Goal: Transaction & Acquisition: Purchase product/service

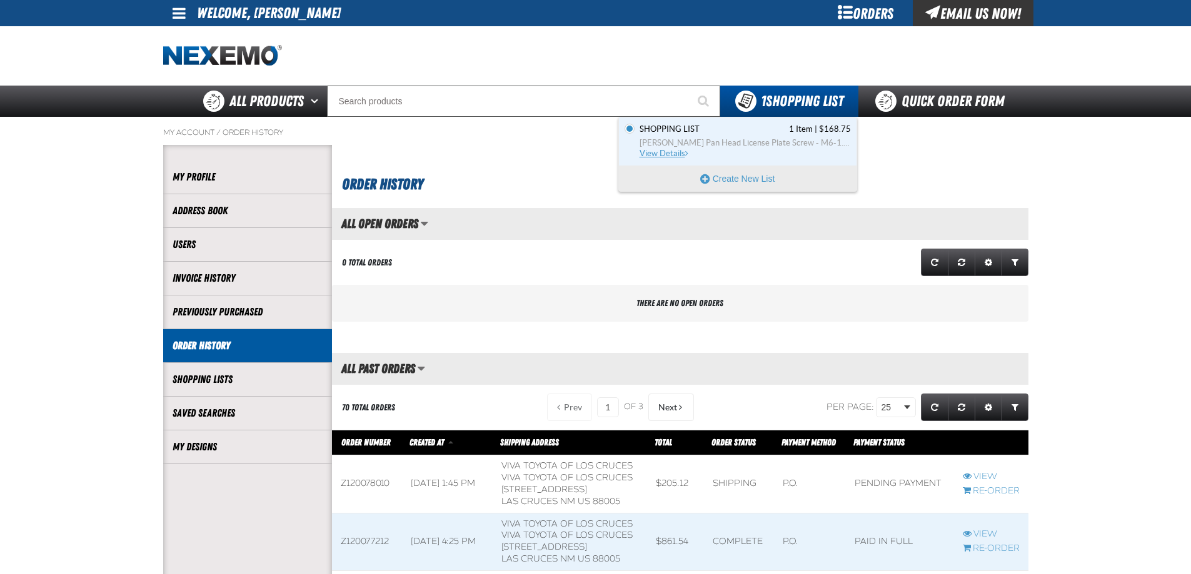
click at [753, 134] on span "Shopping List 1 Item | $168.75" at bounding box center [745, 129] width 211 height 11
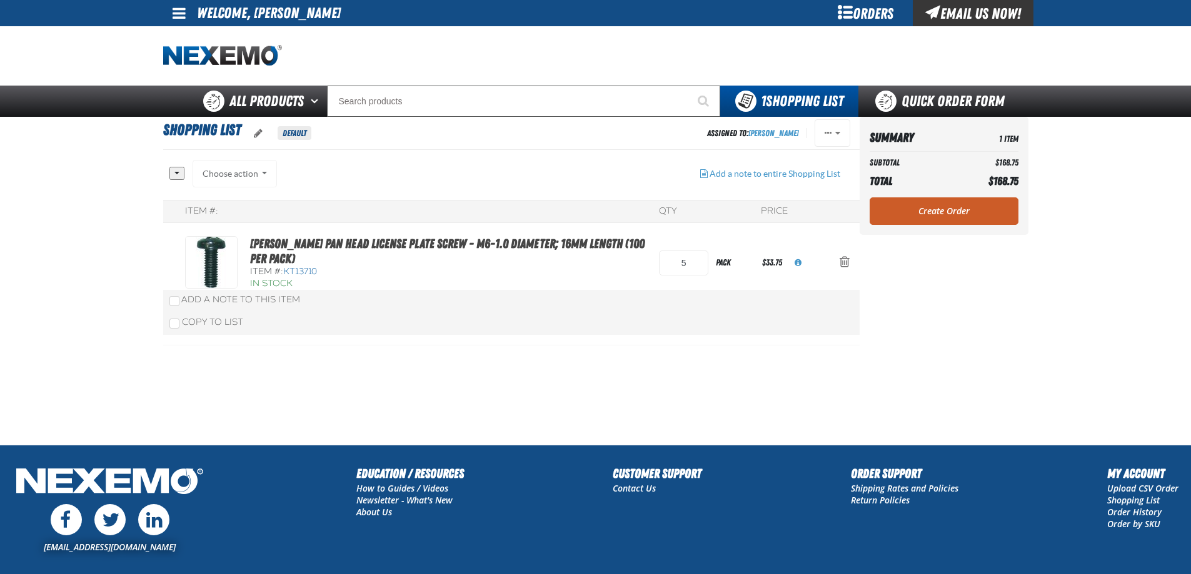
click at [474, 66] on div at bounding box center [324, 56] width 323 height 22
click at [237, 22] on li "Welcome, [PERSON_NAME]" at bounding box center [269, 13] width 144 height 26
click at [238, 39] on div at bounding box center [595, 55] width 865 height 59
click at [239, 58] on img "Home" at bounding box center [222, 56] width 119 height 22
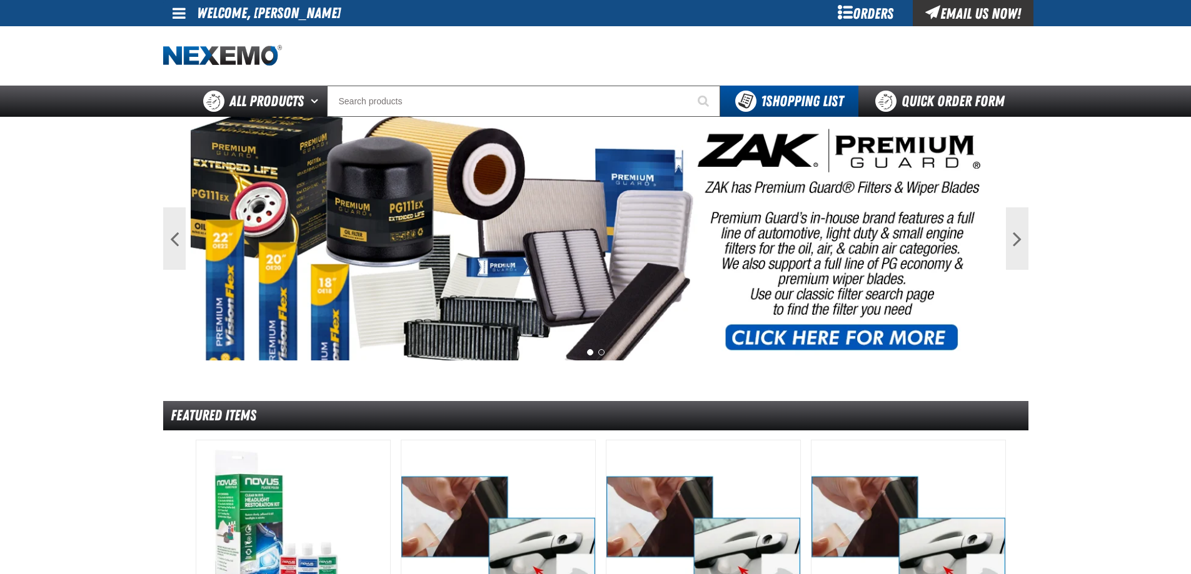
click at [838, 8] on div "Orders" at bounding box center [866, 13] width 94 height 26
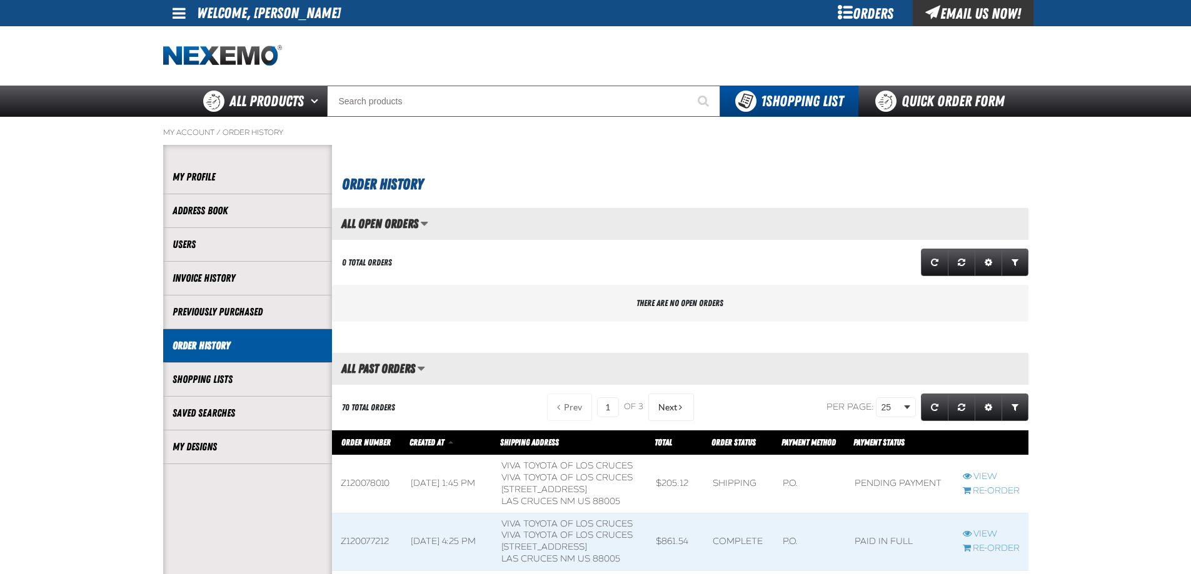
scroll to position [1, 1]
click at [851, 51] on div at bounding box center [595, 55] width 865 height 59
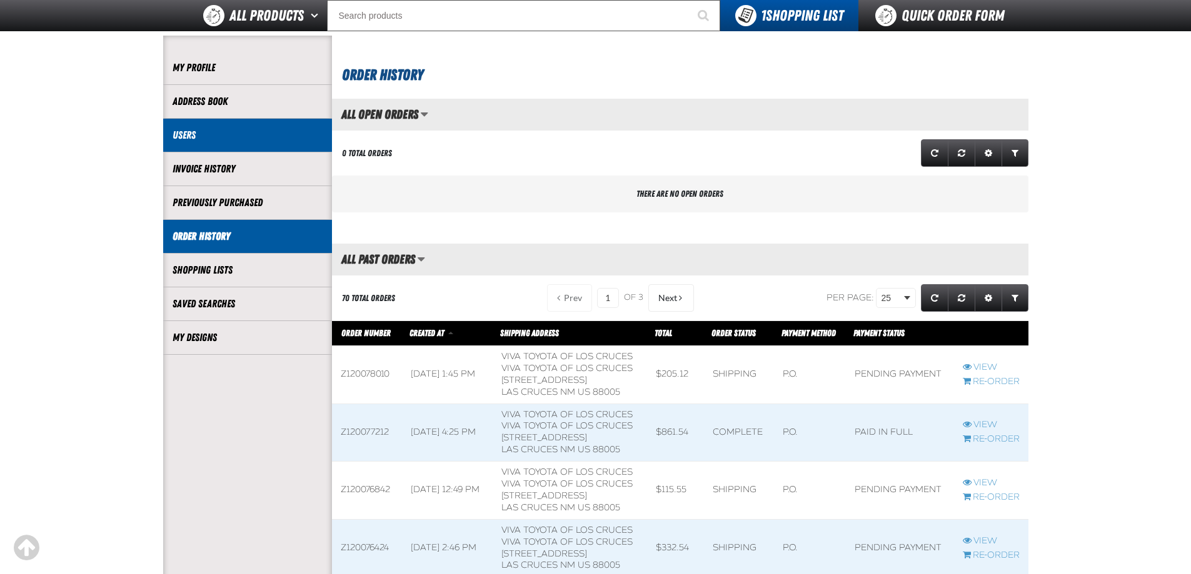
scroll to position [0, 0]
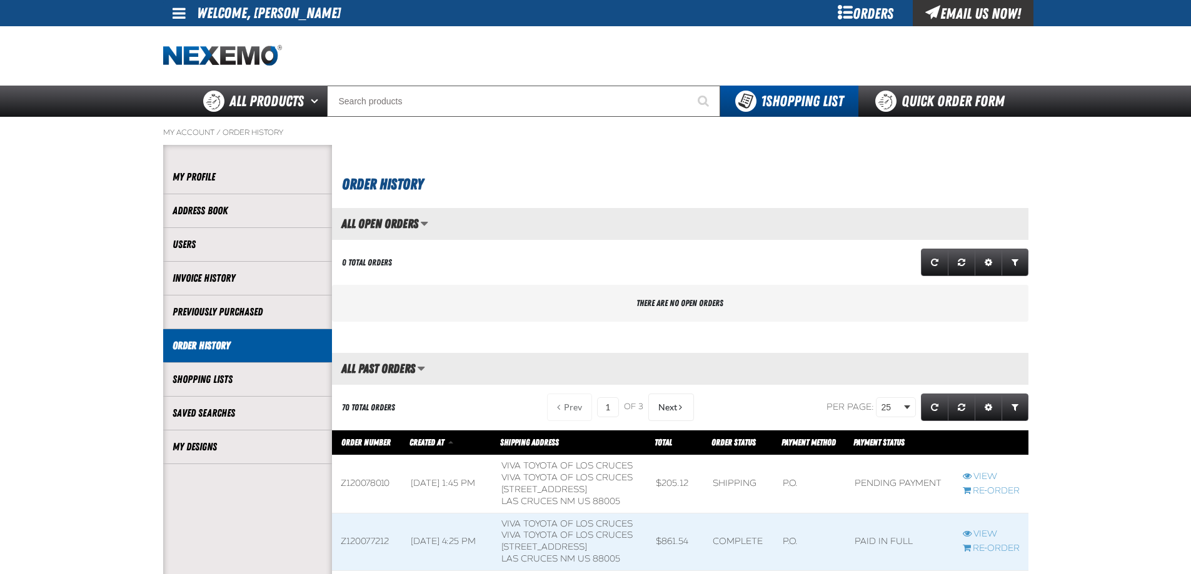
drag, startPoint x: 692, startPoint y: 56, endPoint x: 692, endPoint y: 48, distance: 8.8
click at [686, 54] on div at bounding box center [595, 55] width 865 height 59
click at [693, 29] on div at bounding box center [595, 55] width 865 height 59
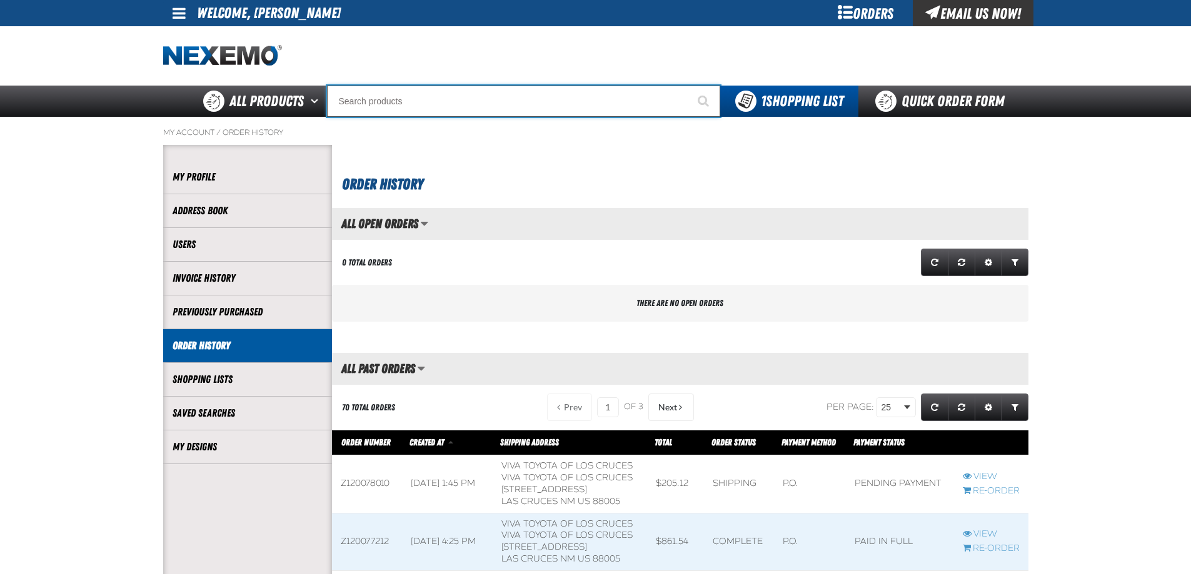
click at [428, 115] on input "Search" at bounding box center [523, 101] width 393 height 31
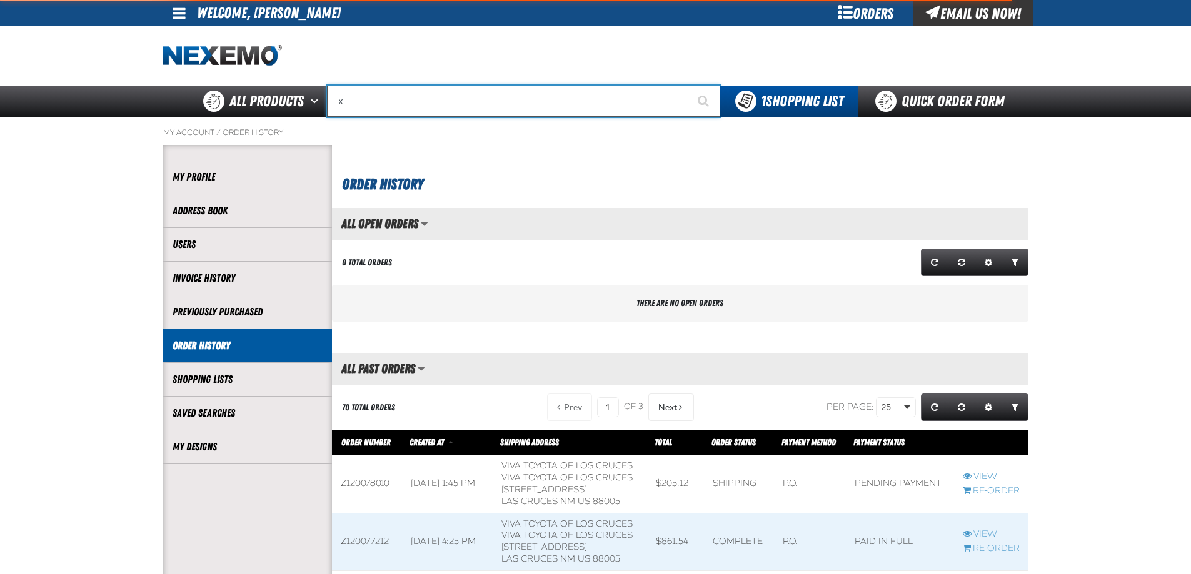
type input "xp"
type input "xpEL Wire Brush"
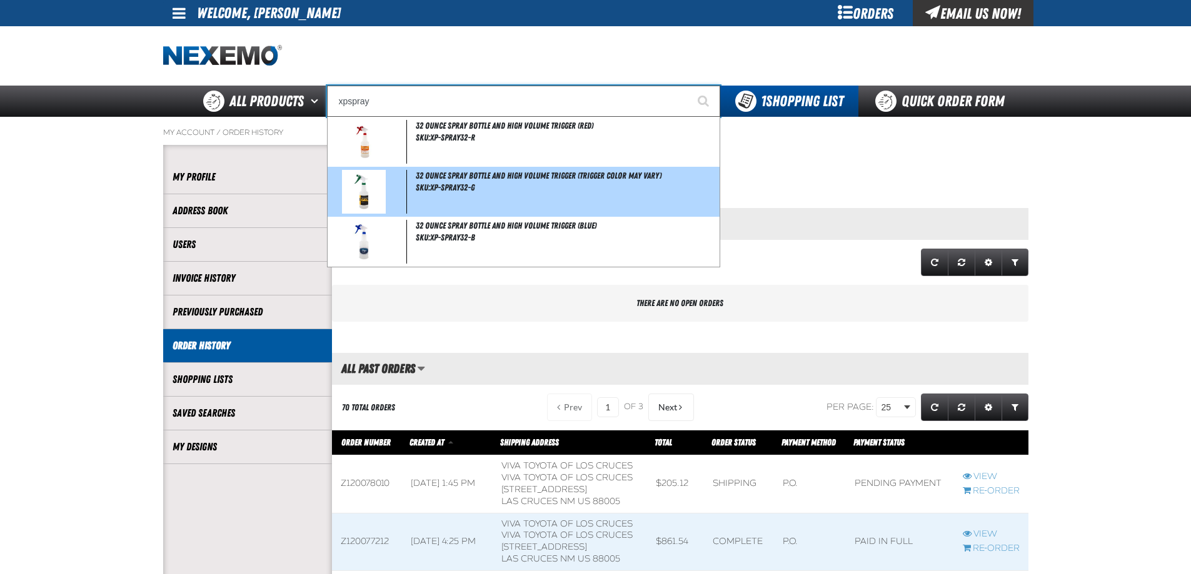
click at [576, 184] on div "32 Ounce Spray Bottle and High Volume Trigger (Trigger color may vary) SKU:XP-S…" at bounding box center [524, 192] width 392 height 50
type input "32 Ounce Spray Bottle and High Volume Trigger (Trigger color may vary)"
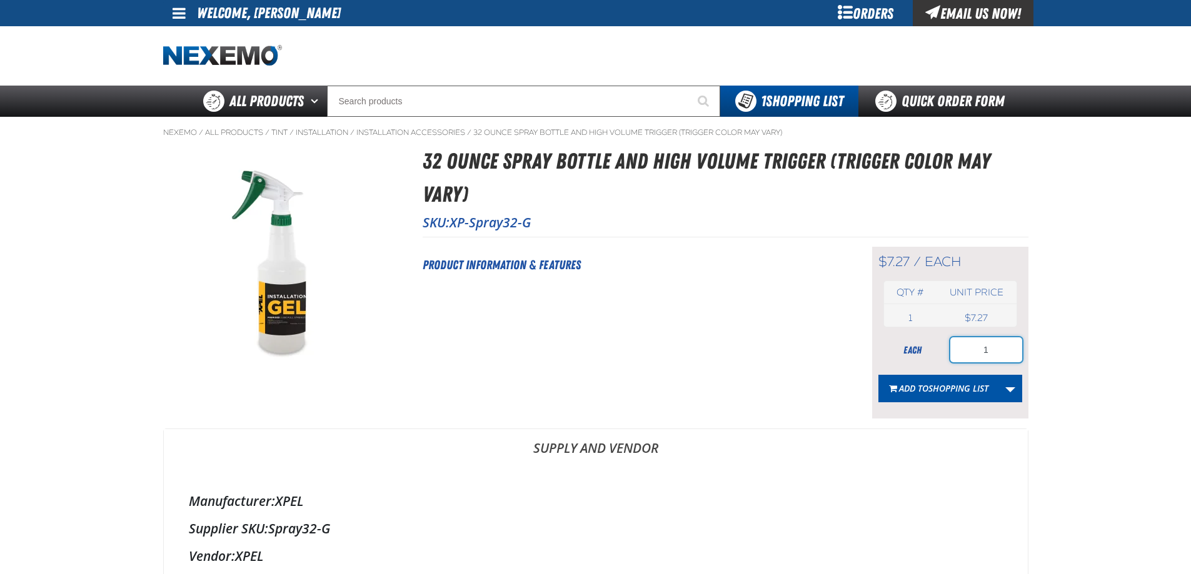
click at [1003, 356] on input "1" at bounding box center [986, 350] width 72 height 25
type input "12"
click at [1082, 349] on main "Nexemo / All Products / Tint / / /" at bounding box center [595, 544] width 1191 height 855
click at [959, 395] on button "Add to Shopping List" at bounding box center [938, 389] width 121 height 28
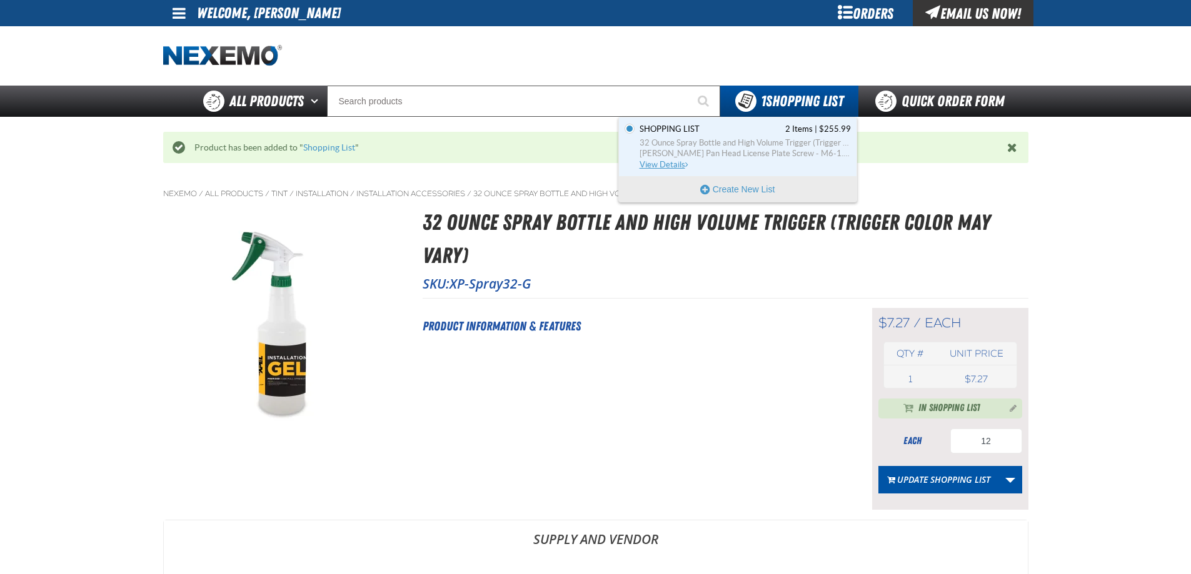
click at [695, 164] on link "Shopping List 2 Items | $255.99 32 Ounce Spray Bottle and High Volume Trigger (…" at bounding box center [744, 147] width 214 height 46
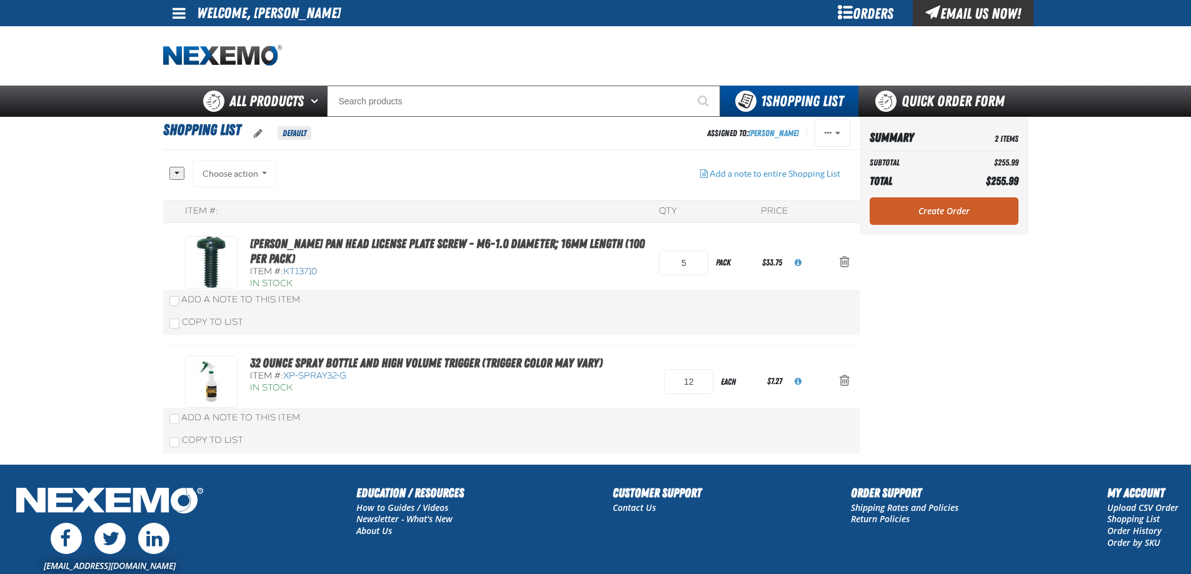
drag, startPoint x: 705, startPoint y: 62, endPoint x: 760, endPoint y: 73, distance: 56.1
click at [705, 64] on div at bounding box center [595, 55] width 865 height 59
click at [685, 44] on div at bounding box center [595, 55] width 865 height 59
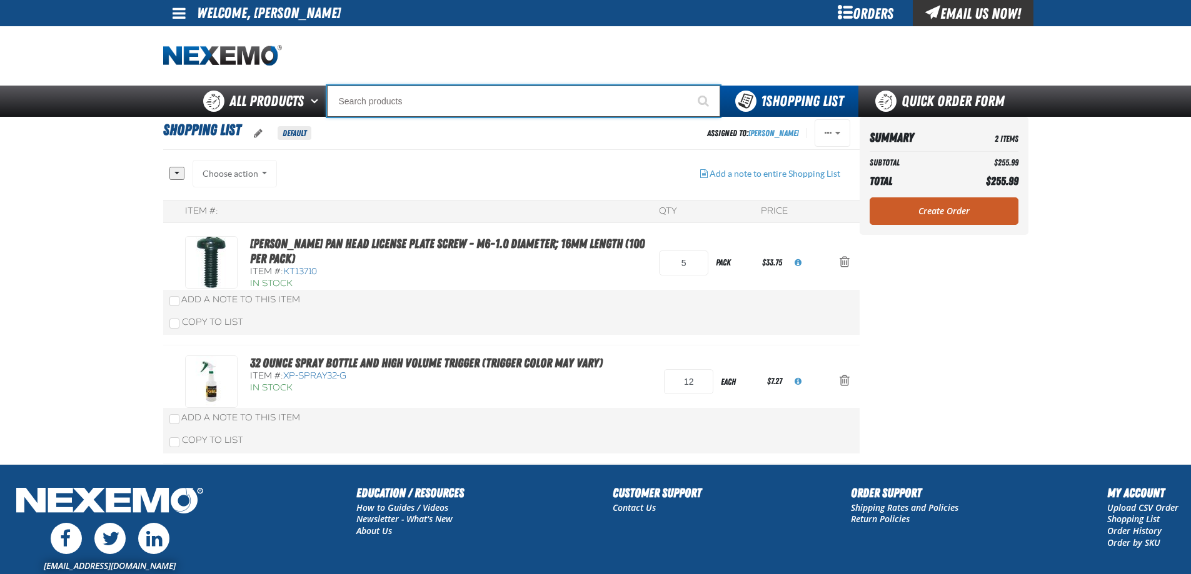
click at [472, 108] on input "Search" at bounding box center [523, 101] width 393 height 31
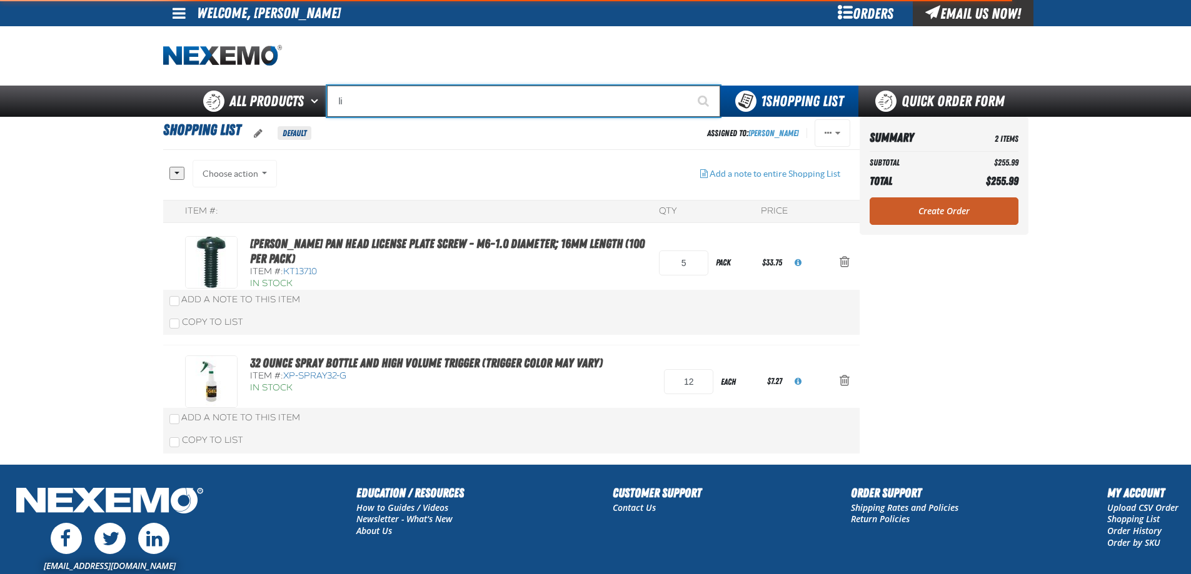
type input "lin"
type input "linCOLN"
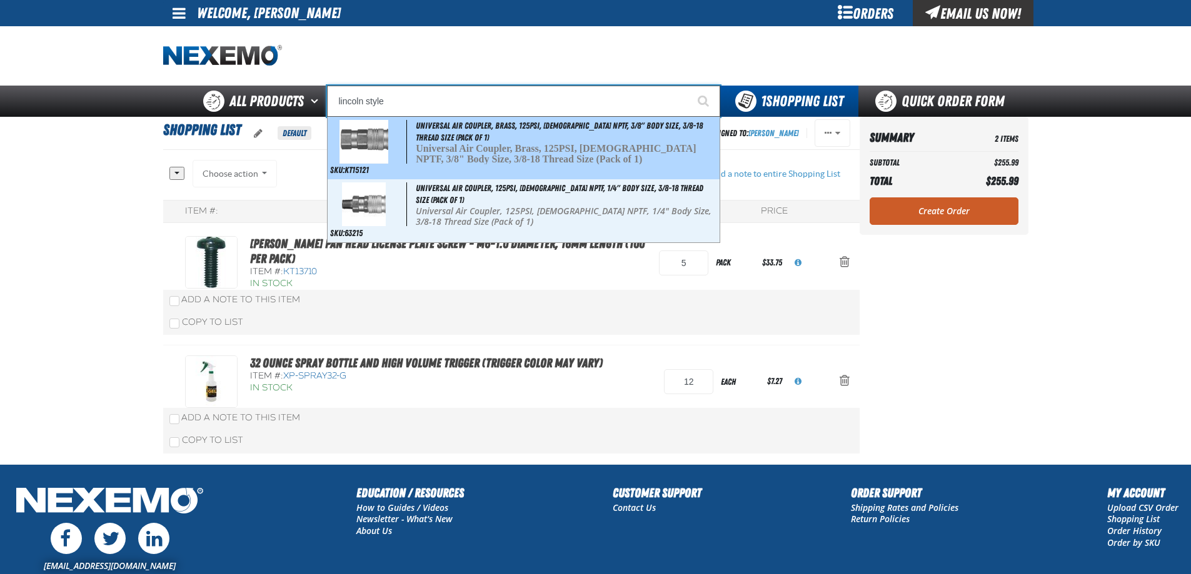
click at [474, 129] on span "Universal Air Coupler, Brass, 125PSI, [DEMOGRAPHIC_DATA] NPTF, 3/8" Body Size, …" at bounding box center [559, 132] width 287 height 22
type input "Universal Air Coupler, Brass, 125PSI, [DEMOGRAPHIC_DATA] NPTF, 3/8" Body Size, …"
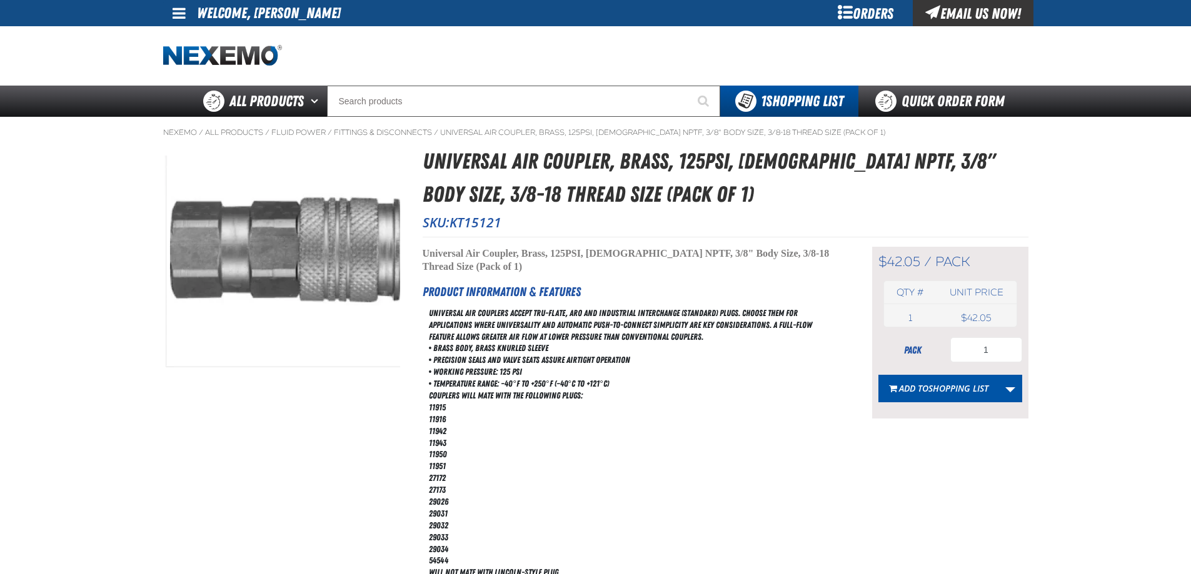
click at [100, 72] on div "Staging Site 5.1 Upgrade Site My Account My Account Support Ticket Support Tick…" at bounding box center [595, 58] width 1191 height 117
click at [763, 188] on h1 "Universal Air Coupler, Brass, 125PSI, Female NPTF, 3/8" Body Size, 3/8-18 Threa…" at bounding box center [726, 178] width 606 height 66
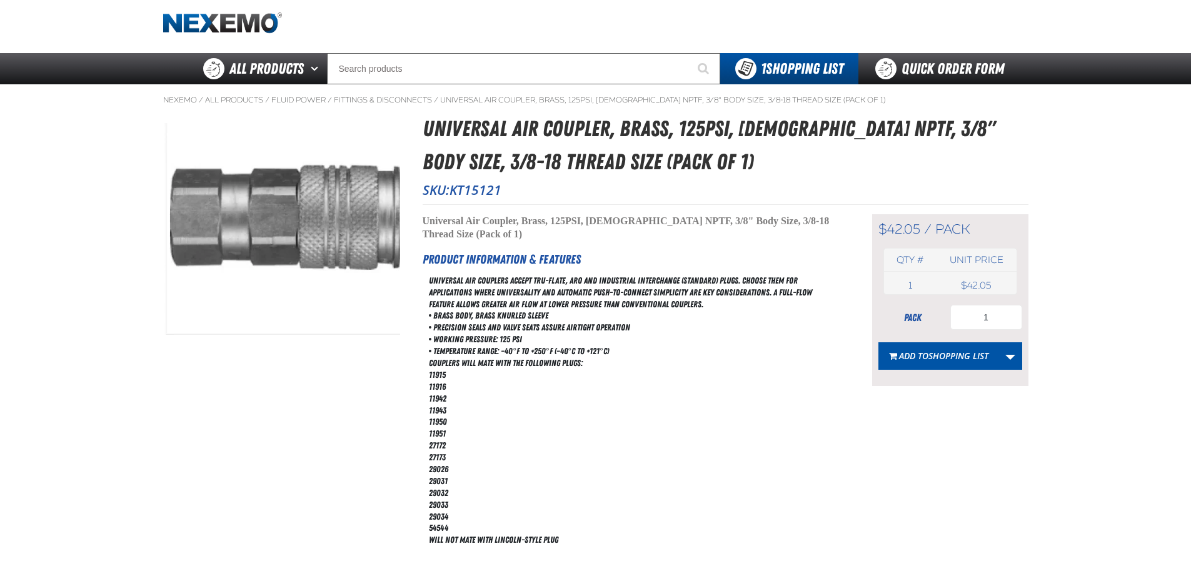
scroll to position [63, 0]
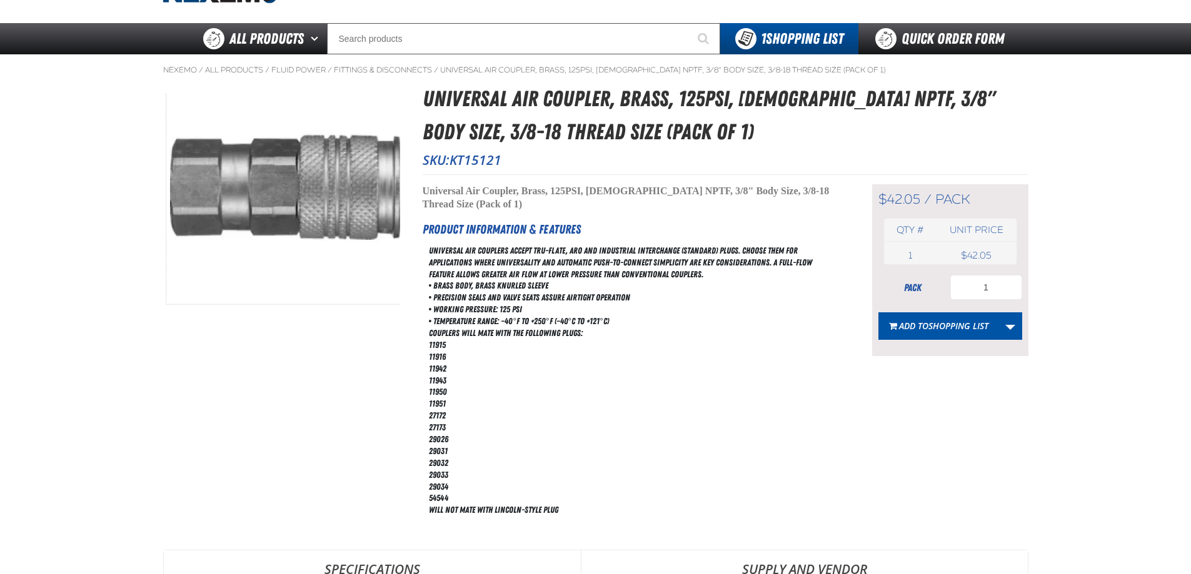
click at [681, 157] on p "SKU: KT15121" at bounding box center [726, 160] width 606 height 18
click at [726, 149] on div "Universal Air Coupler, Brass, 125PSI, Female NPTF, 3/8" Body Size, 3/8-18 Threa…" at bounding box center [726, 128] width 606 height 91
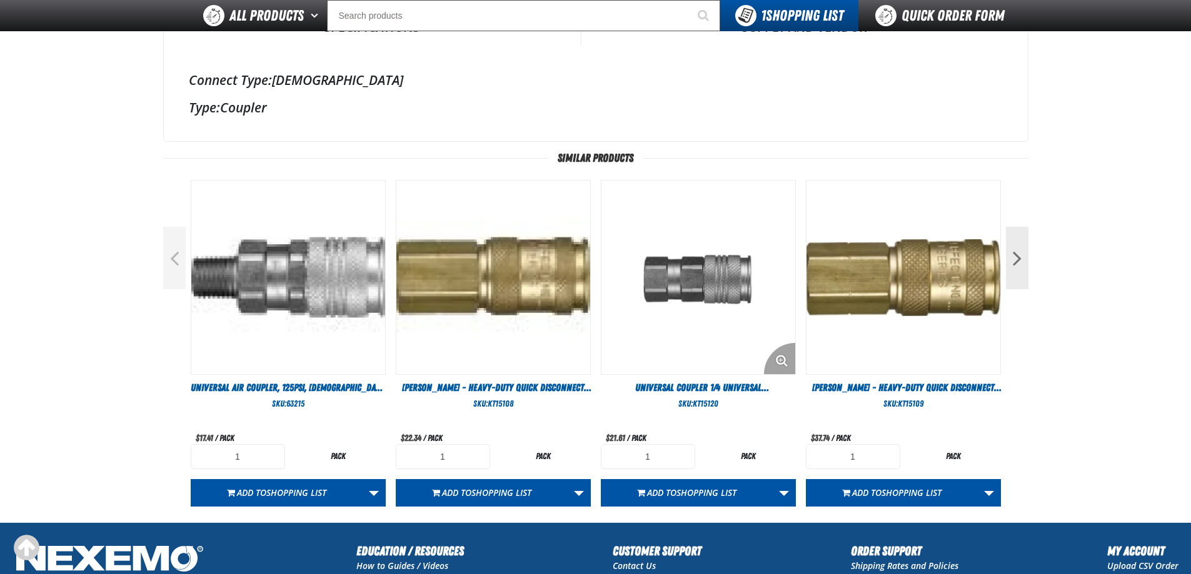
scroll to position [688, 0]
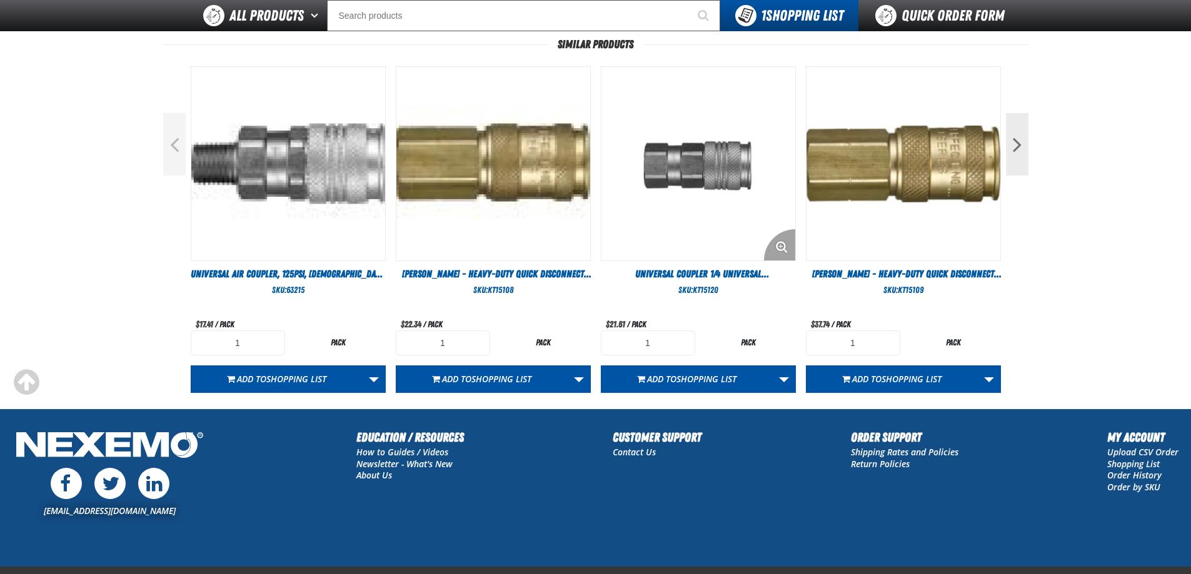
click at [685, 175] on img "View Details of the Universal Coupler 1/4 Universal Female NPTF 3/8-18 (Sold In…" at bounding box center [698, 164] width 194 height 194
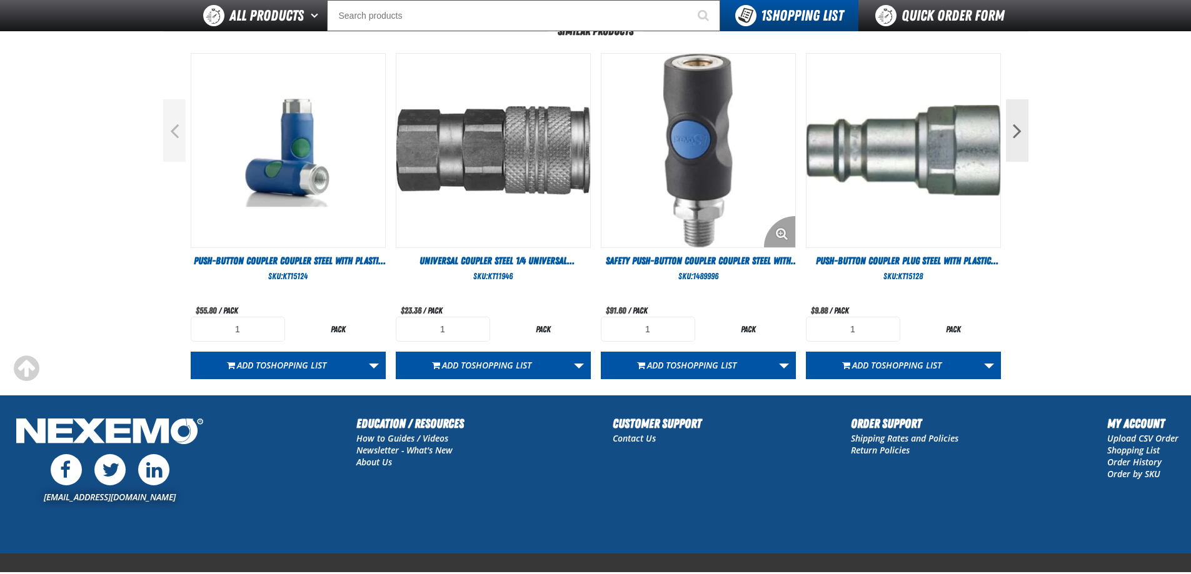
scroll to position [518, 0]
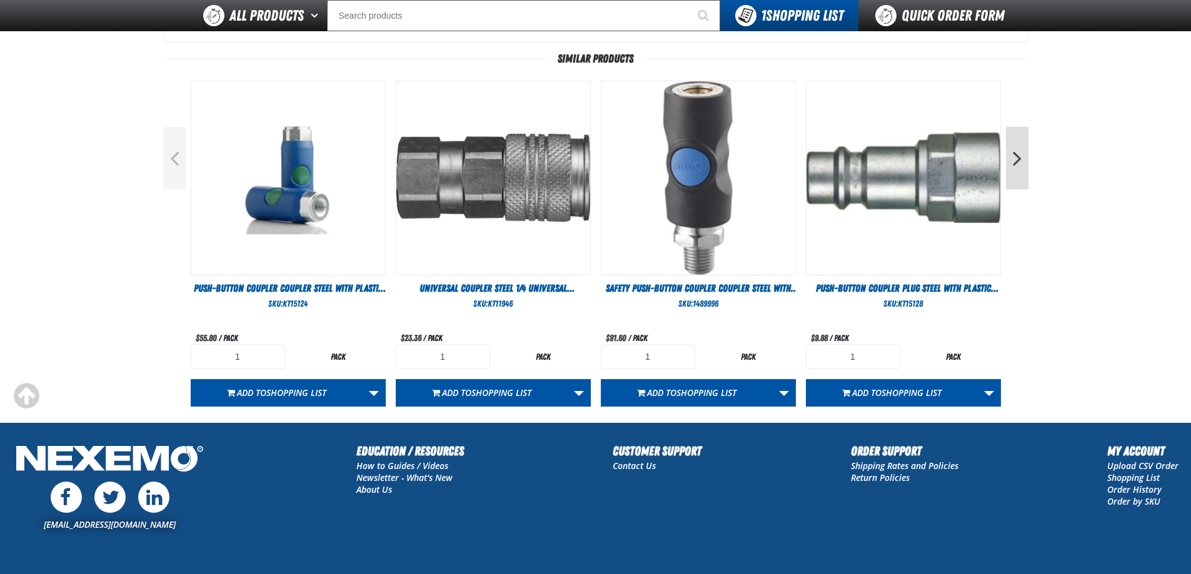
click at [1018, 152] on button "Next" at bounding box center [1017, 158] width 23 height 63
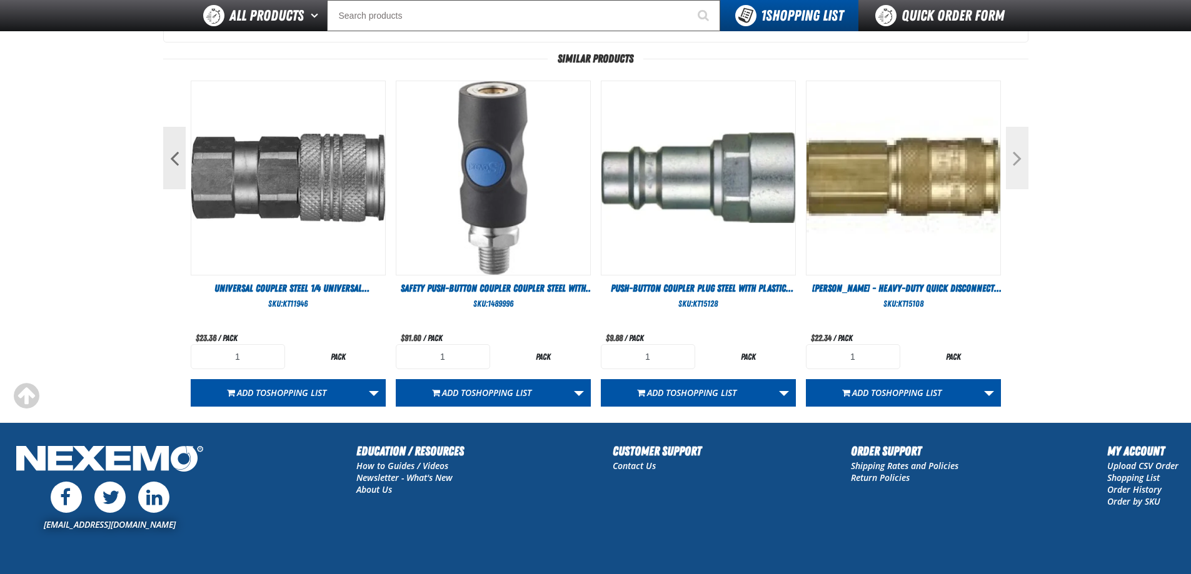
click at [1018, 154] on button "Next" at bounding box center [1017, 158] width 23 height 63
click at [793, 159] on img "View Details of the Push-Button Coupler Plug Steel with Plastic Cover 1/4 High …" at bounding box center [698, 178] width 194 height 194
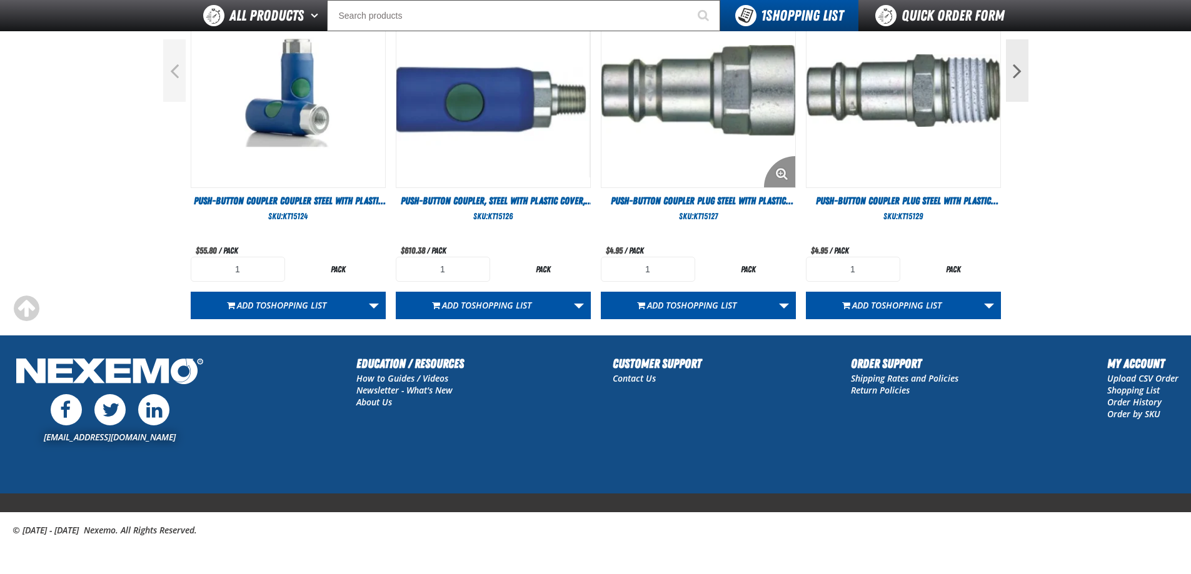
scroll to position [543, 0]
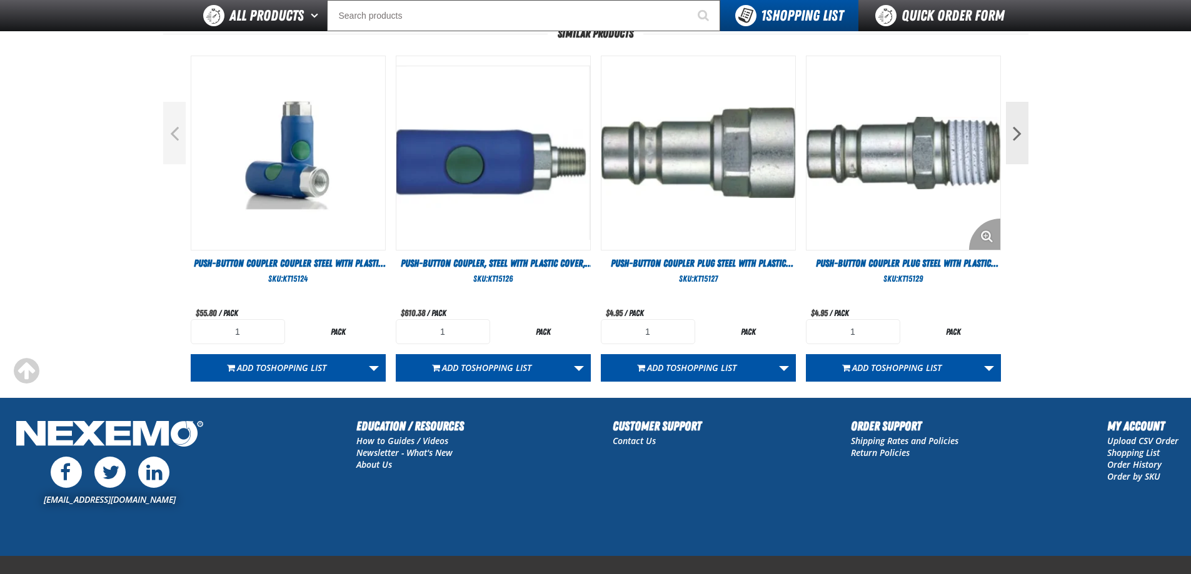
click at [858, 168] on img "View Details of the Push-Button Coupler Plug Steel with Plastic Cover 1/4 High …" at bounding box center [903, 153] width 194 height 194
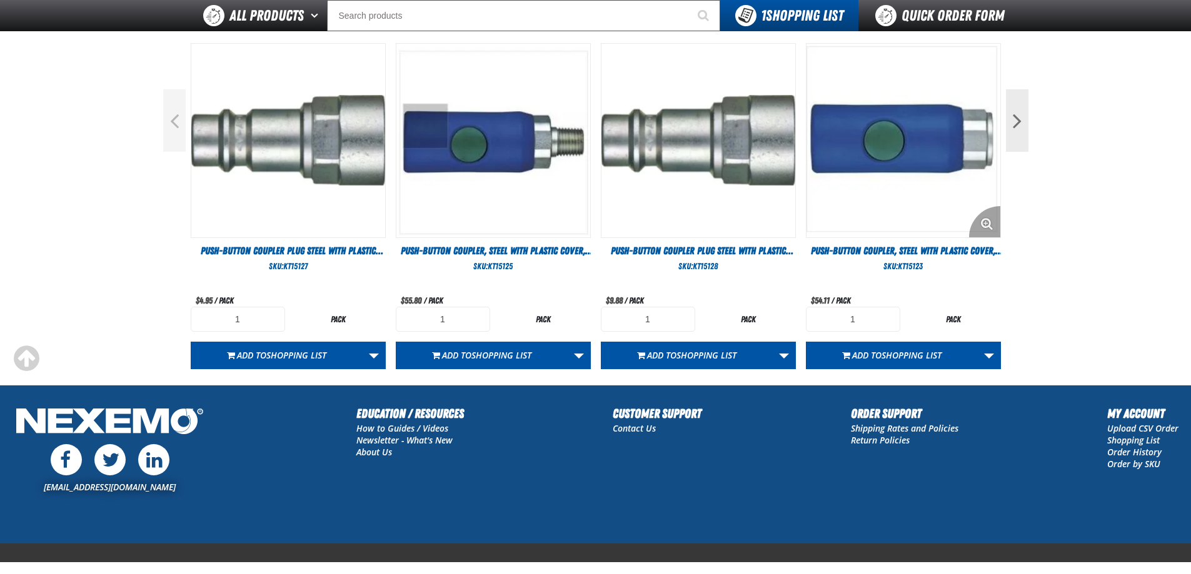
scroll to position [563, 0]
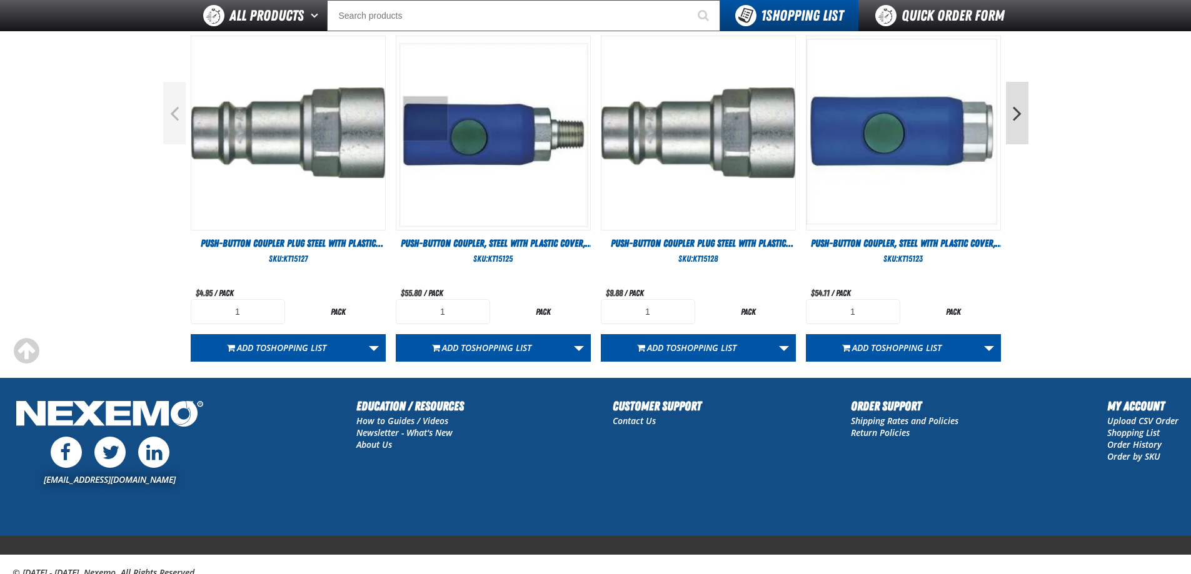
click at [1015, 102] on button "Next" at bounding box center [1017, 113] width 23 height 63
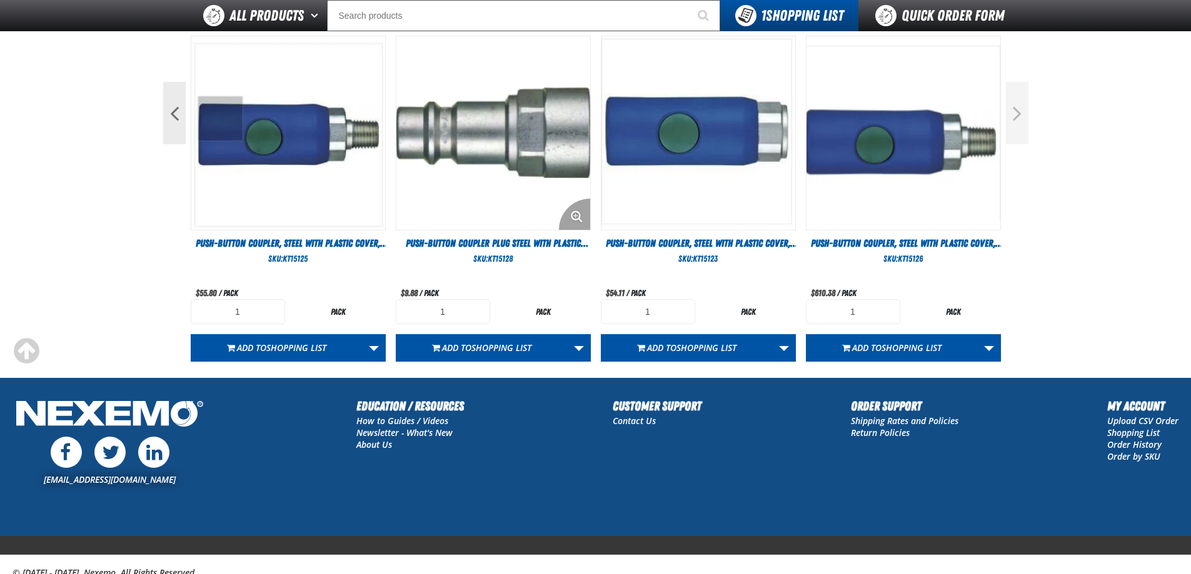
click at [559, 162] on img "View Details of the Push-Button Coupler Plug Steel with Plastic Cover 1/4 High …" at bounding box center [493, 133] width 194 height 194
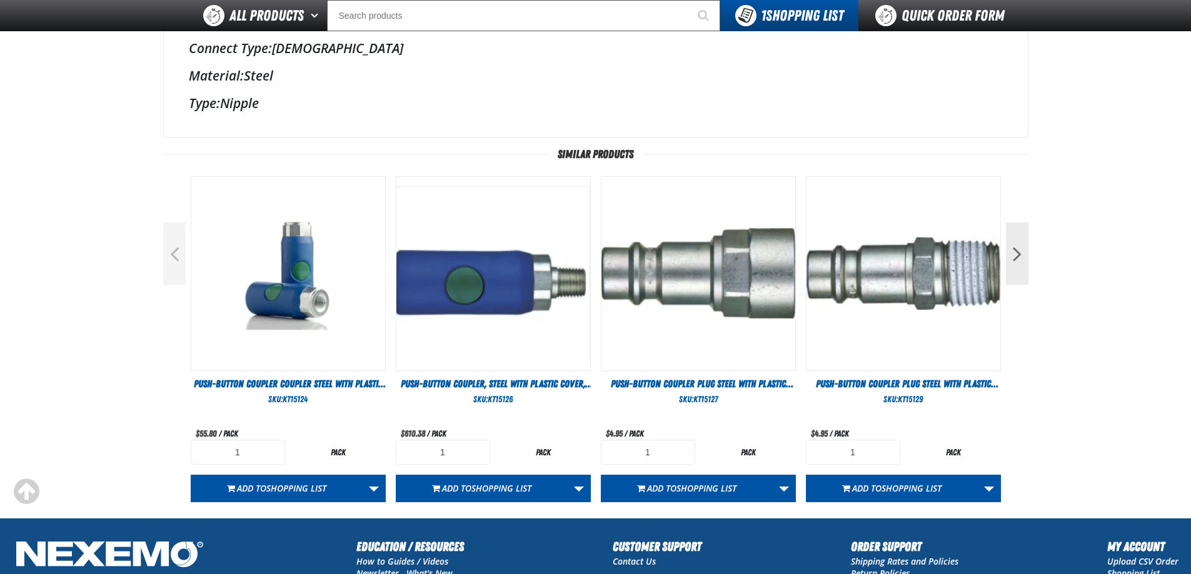
scroll to position [438, 0]
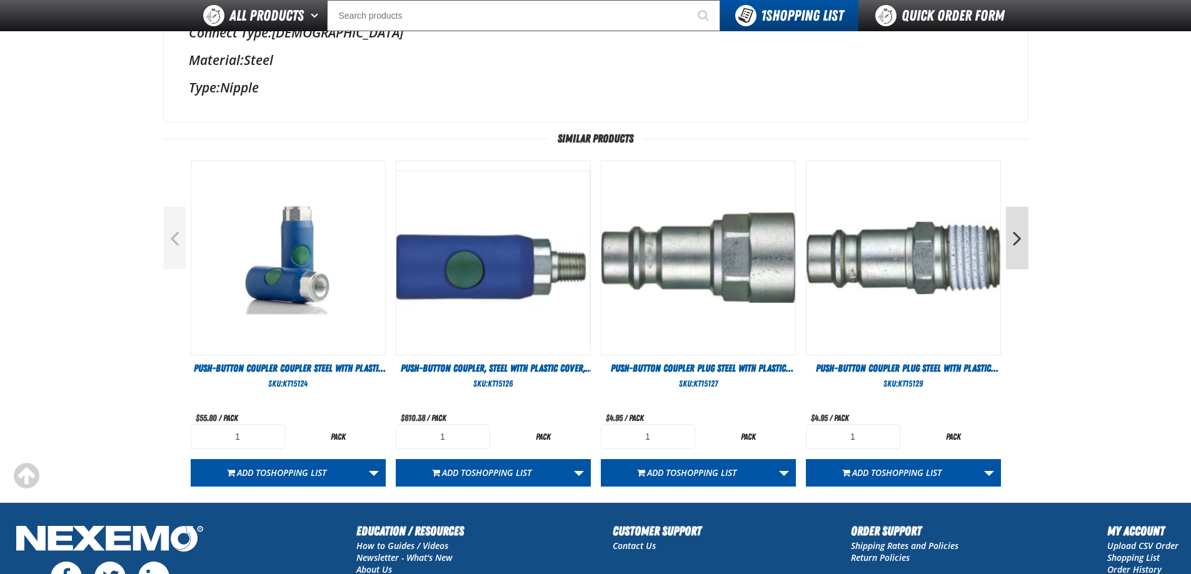
click at [1019, 237] on button "Next" at bounding box center [1017, 238] width 23 height 63
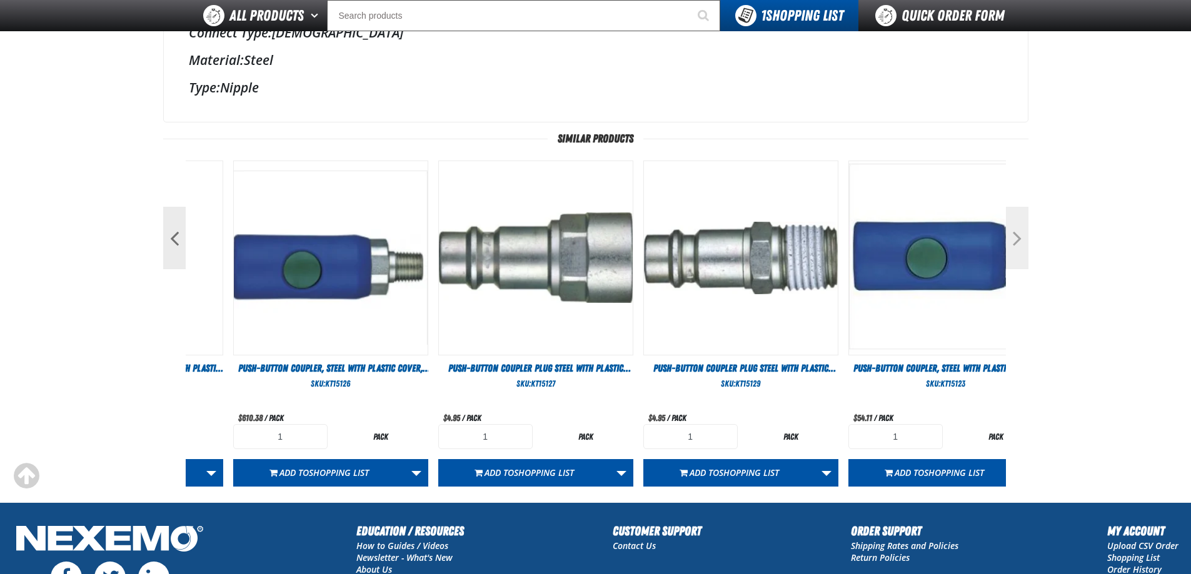
click at [1020, 237] on button "Next" at bounding box center [1017, 238] width 23 height 63
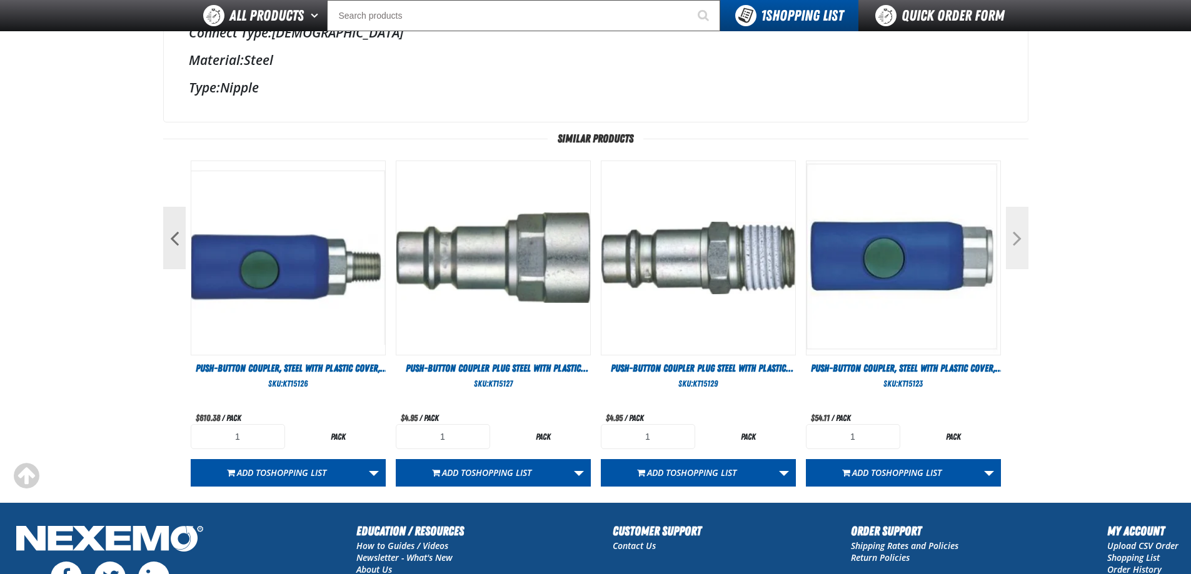
click at [1020, 238] on button "Next" at bounding box center [1017, 238] width 23 height 63
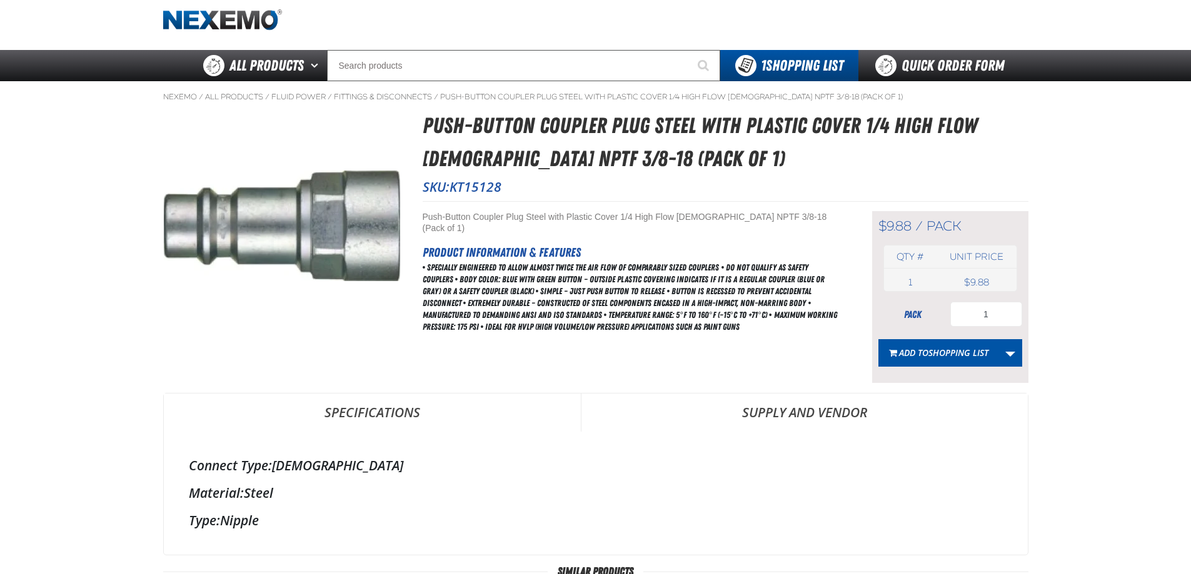
scroll to position [0, 0]
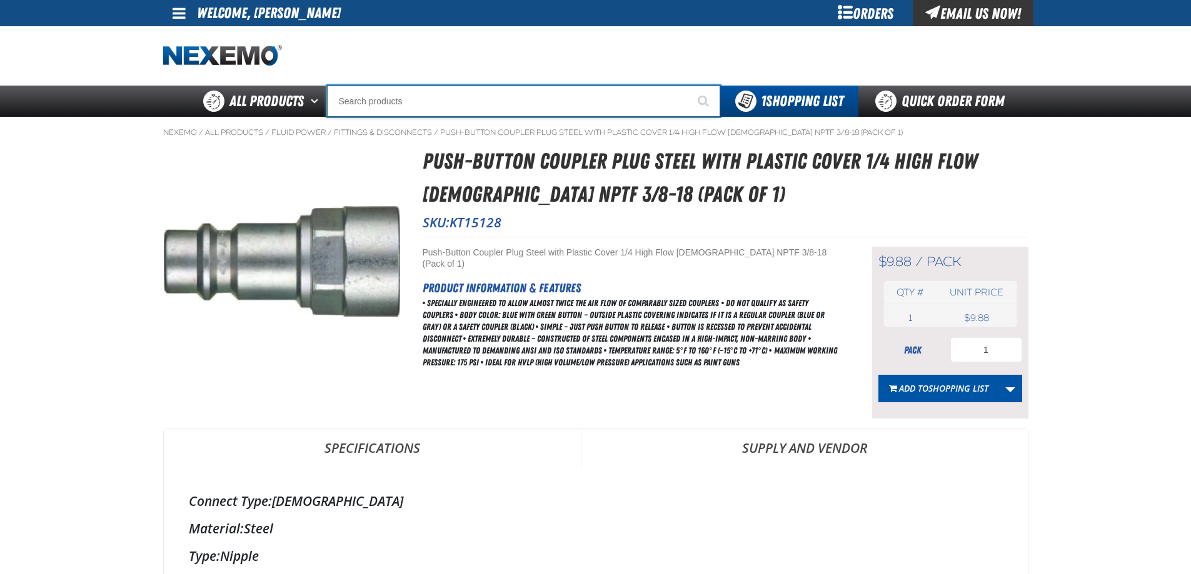
click at [547, 103] on input "Search" at bounding box center [523, 101] width 393 height 31
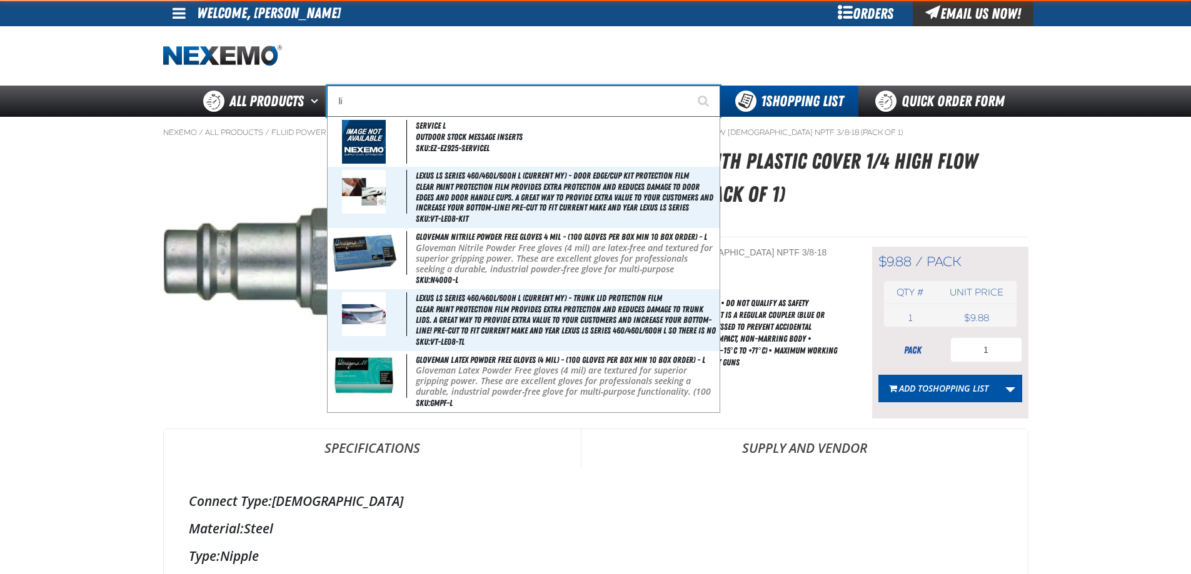
type input "lin"
type input "linCOLN"
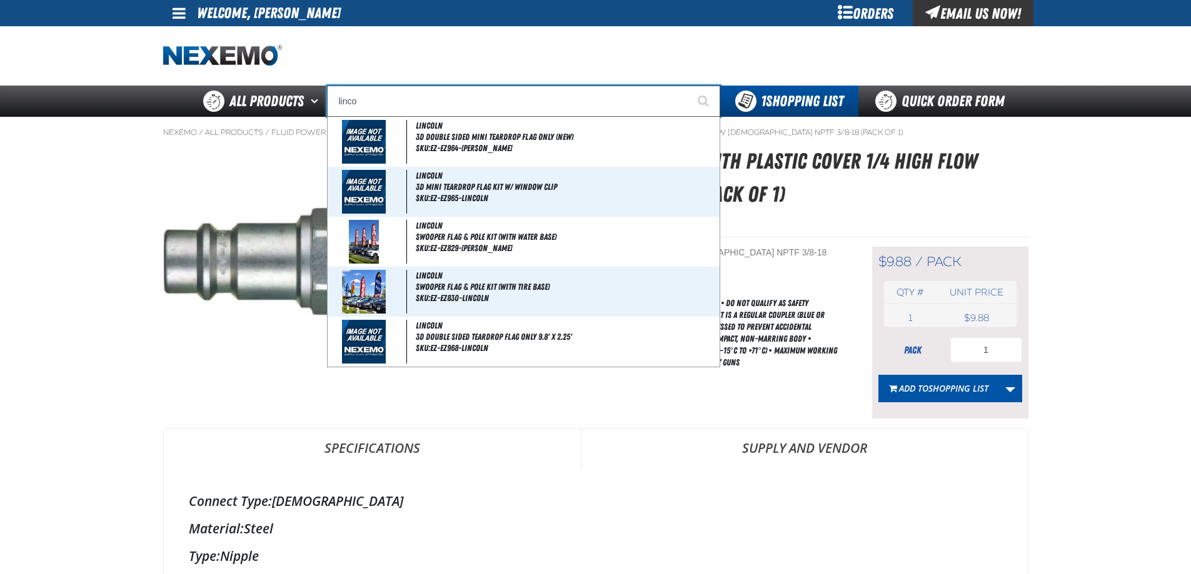
type input "lincol"
type input "lincolN"
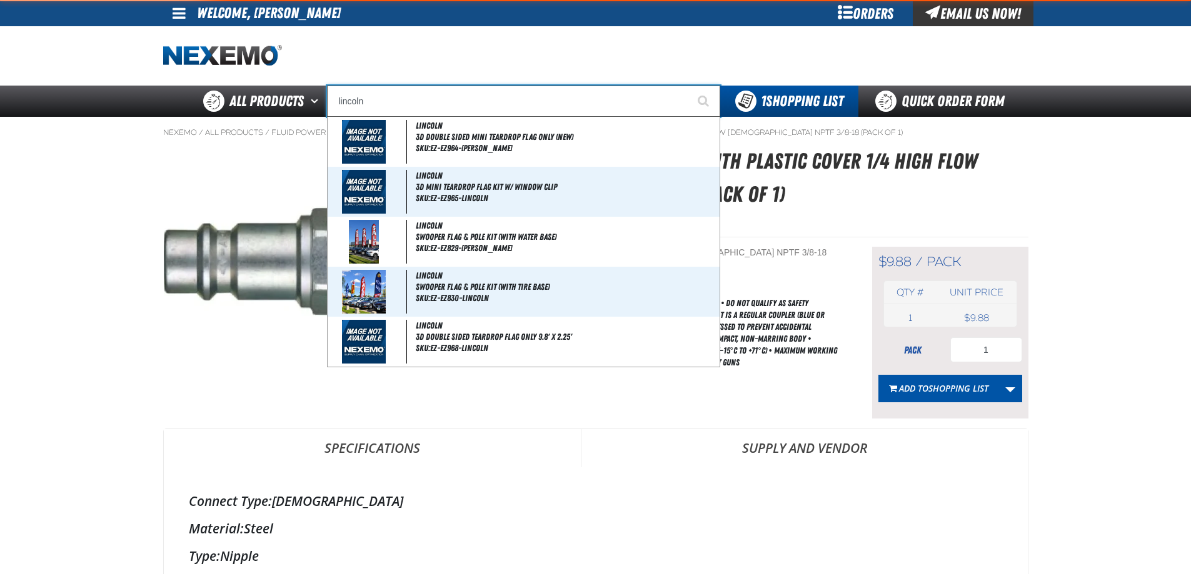
type input "lincoln"
click at [689, 86] on button "Start Searching" at bounding box center [704, 101] width 31 height 31
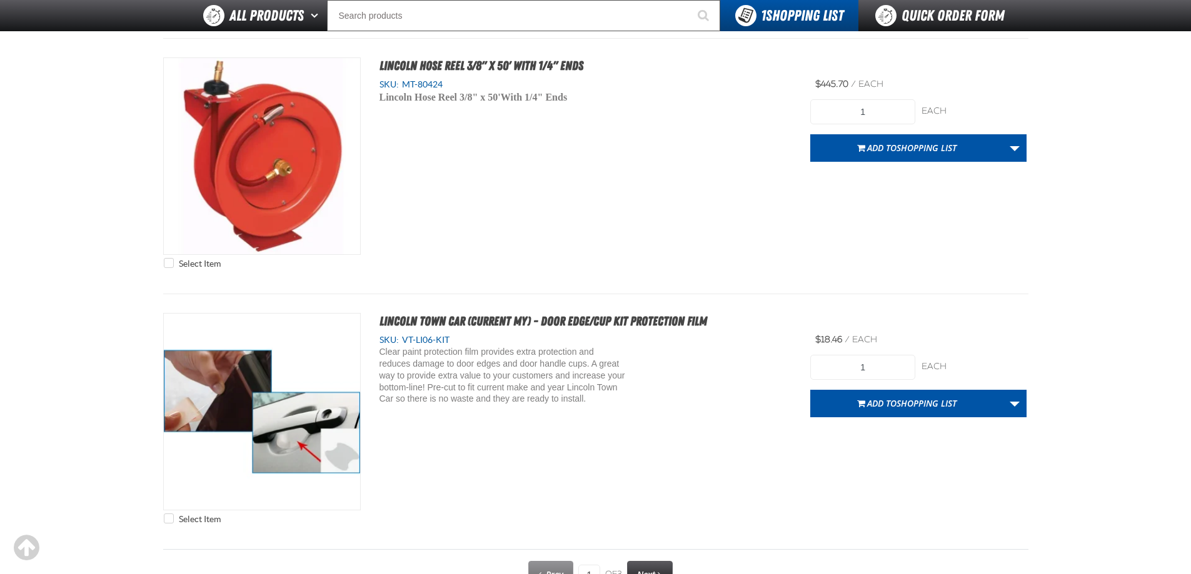
scroll to position [5801, 0]
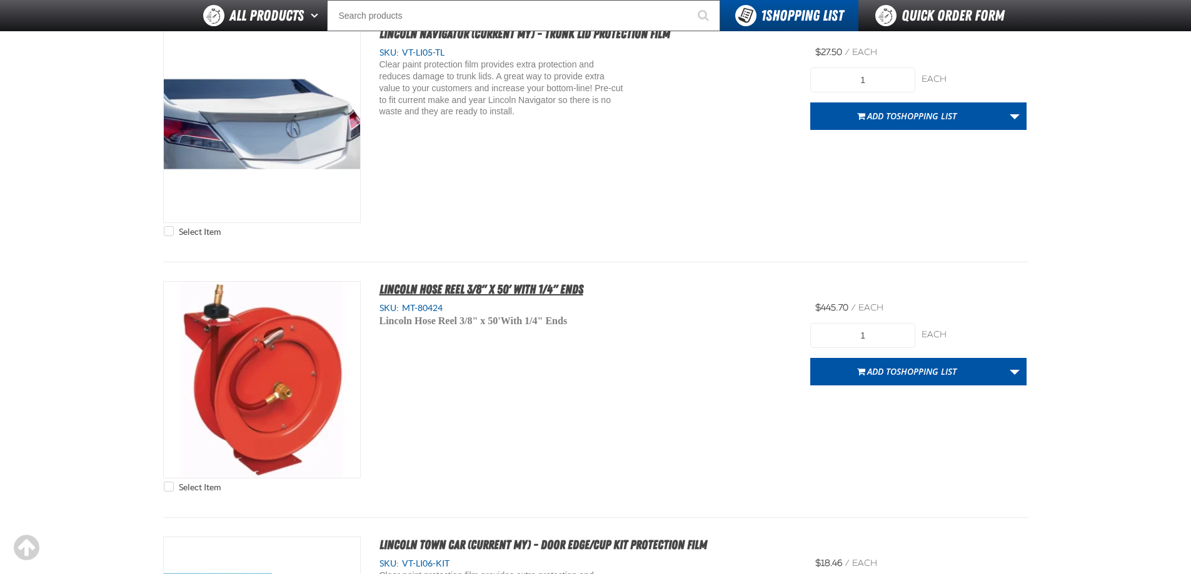
click at [541, 296] on span "Lincoln Hose Reel 3/8" x 50' With 1/4" Ends" at bounding box center [481, 289] width 204 height 15
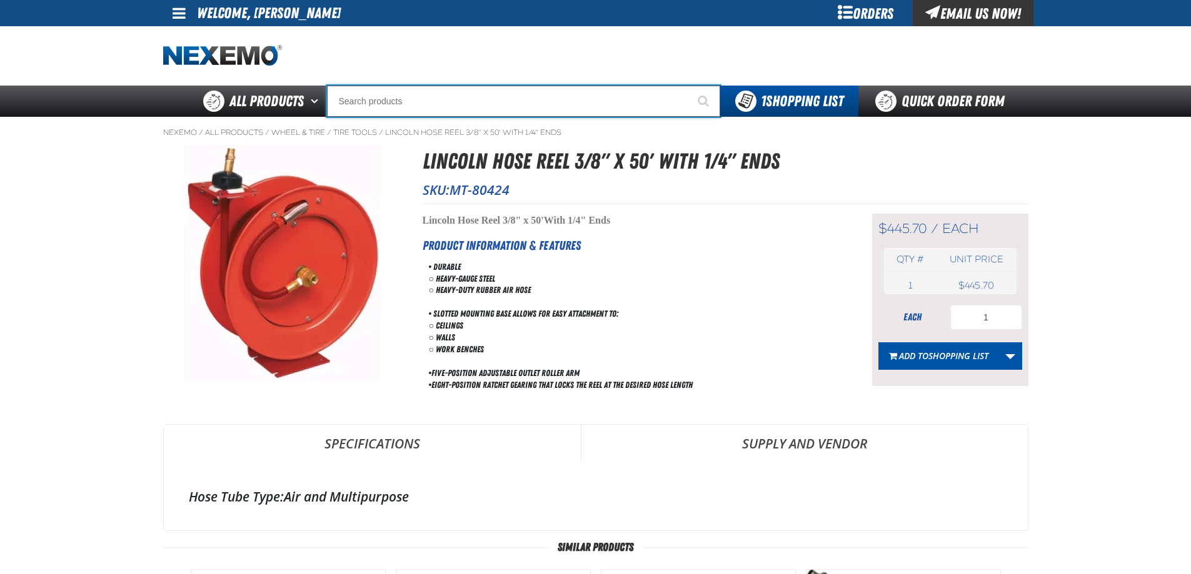
click at [486, 96] on input "Search" at bounding box center [523, 101] width 393 height 31
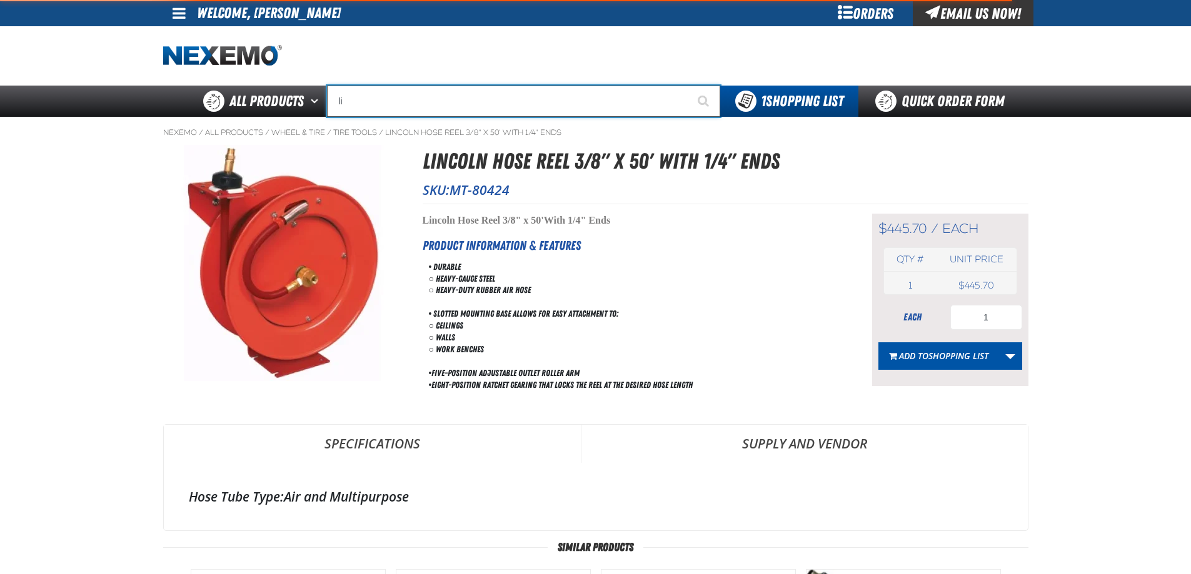
type input "lin"
type input "linCOLN"
type input "linco"
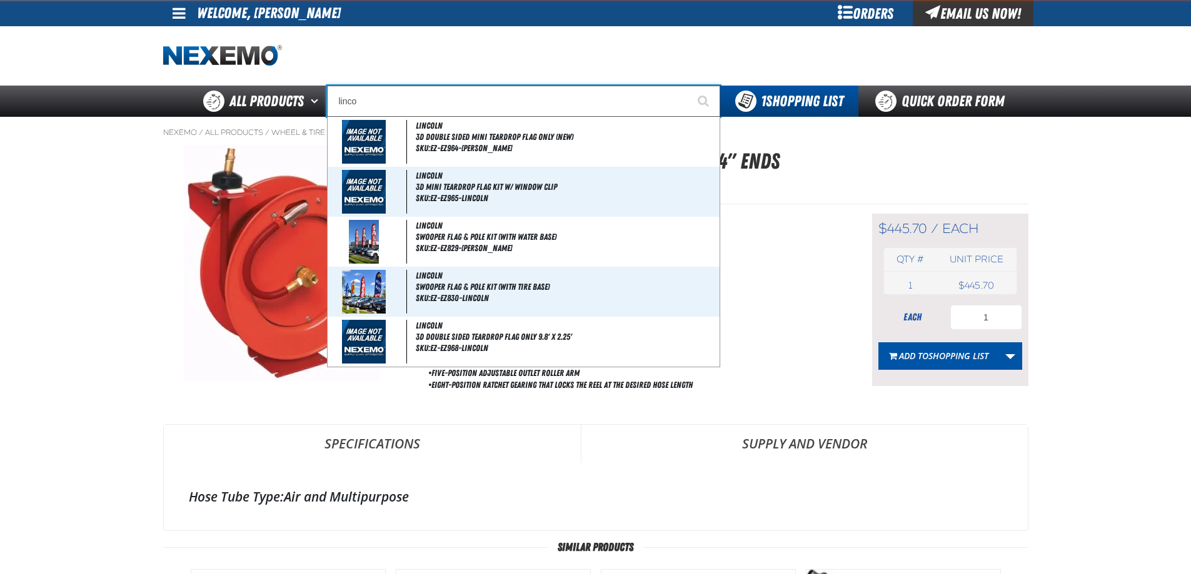
type input "lincoLN"
type input "lincol"
type input "lincolN"
type input "lincoln style"
click at [689, 86] on button "Start Searching" at bounding box center [704, 101] width 31 height 31
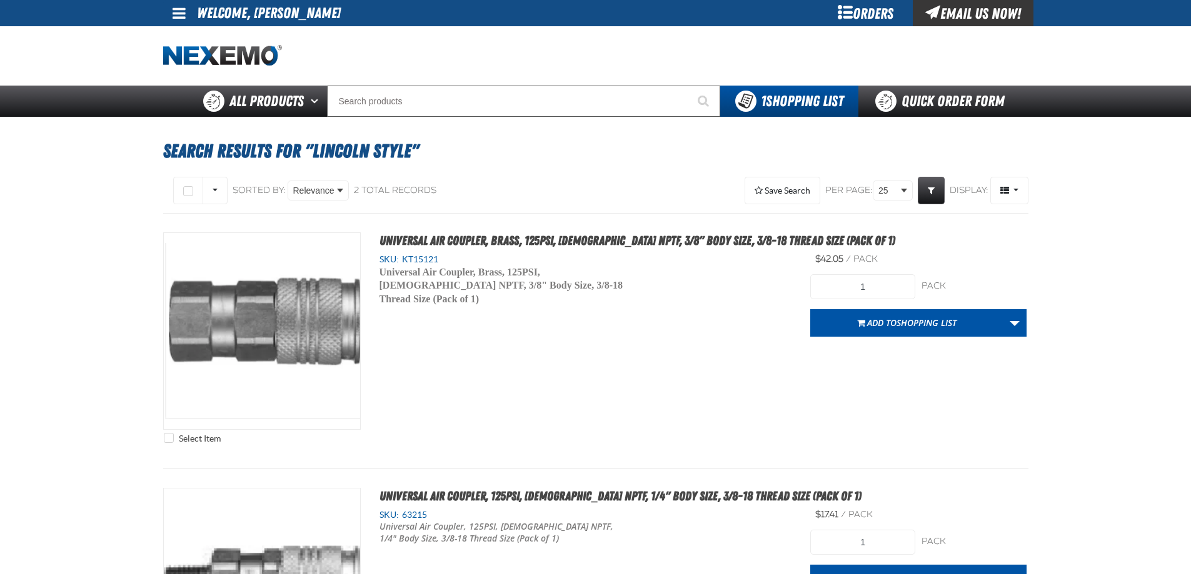
scroll to position [250, 0]
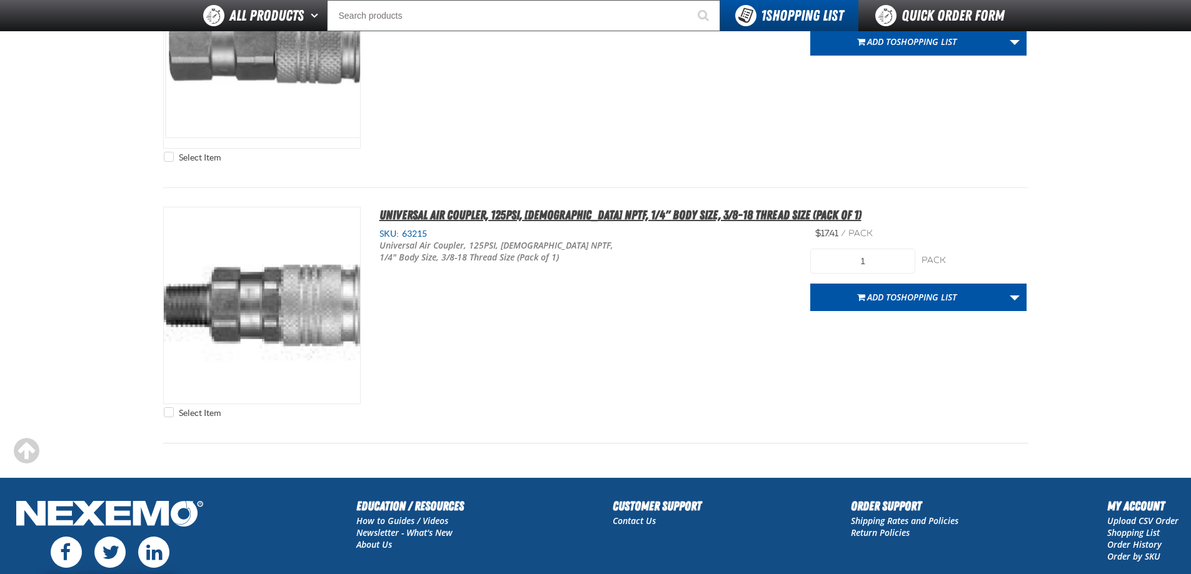
click at [588, 217] on span "Universal Air Coupler, 125PSI, [DEMOGRAPHIC_DATA] NPTF, 1/4" Body Size, 3/8-18 …" at bounding box center [620, 215] width 482 height 15
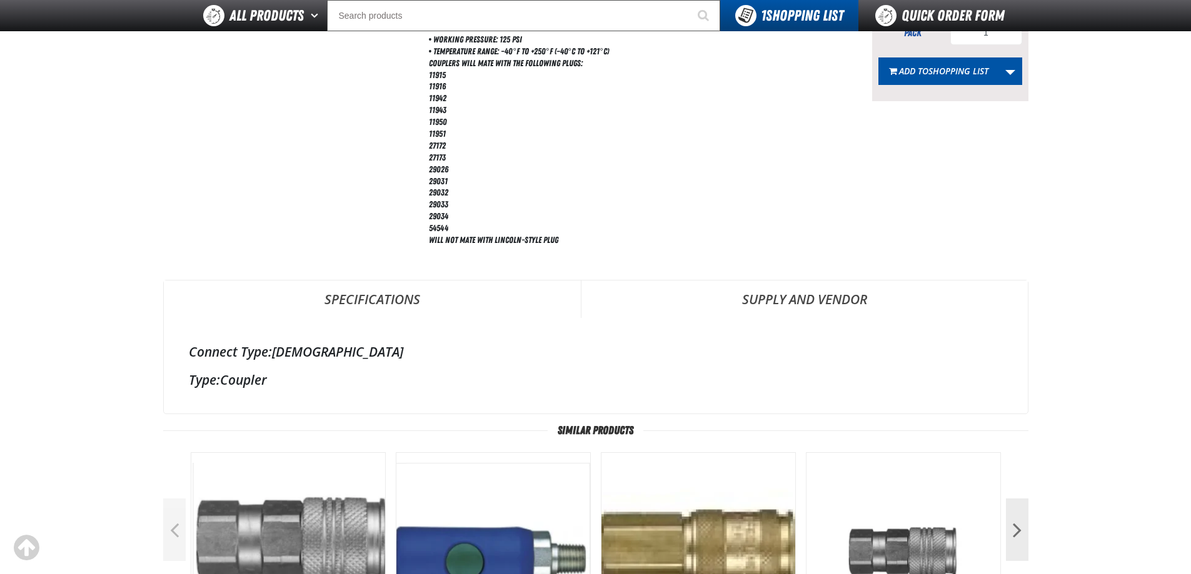
scroll to position [313, 0]
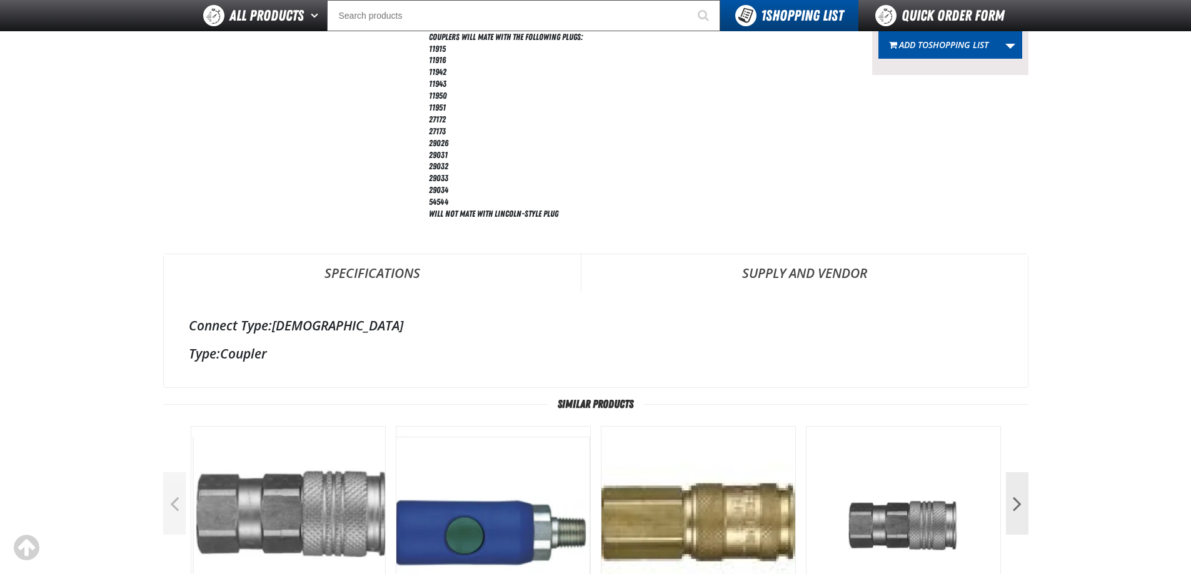
click at [261, 488] on img at bounding box center [288, 524] width 194 height 194
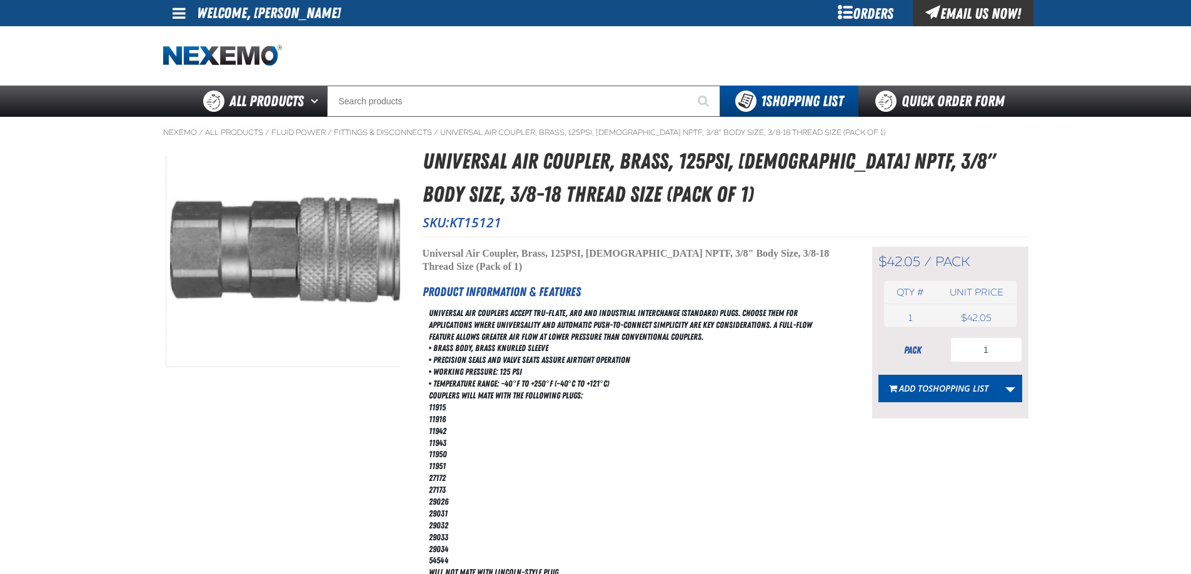
click at [454, 71] on div at bounding box center [595, 55] width 865 height 59
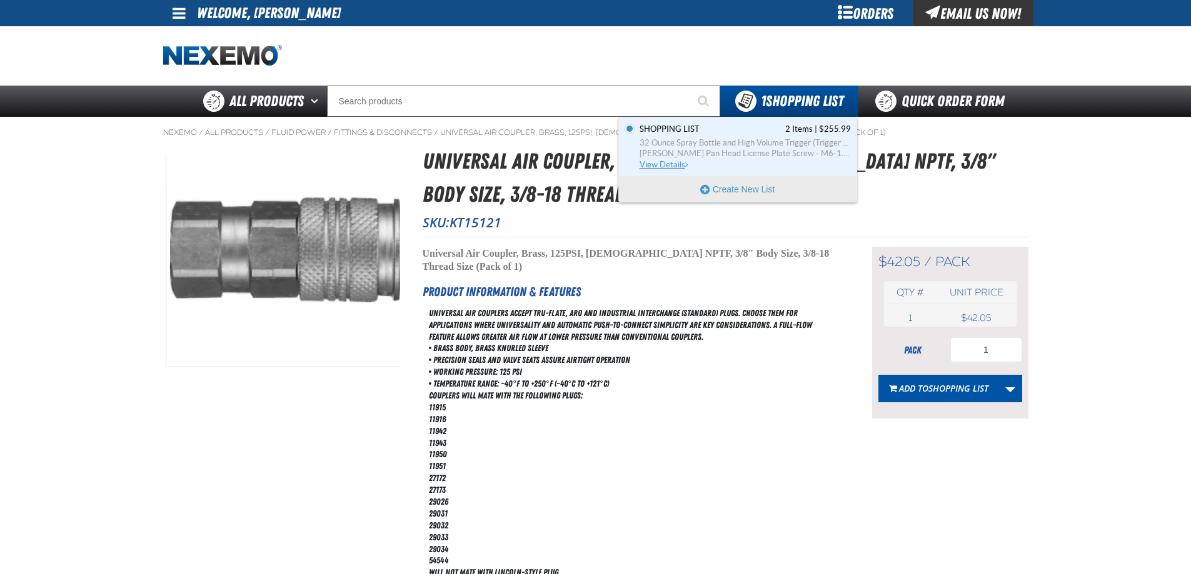
click at [749, 153] on span "[PERSON_NAME] Pan Head License Plate Screw - M6-1.0 Diameter; 16mm Length (100 …" at bounding box center [745, 153] width 211 height 11
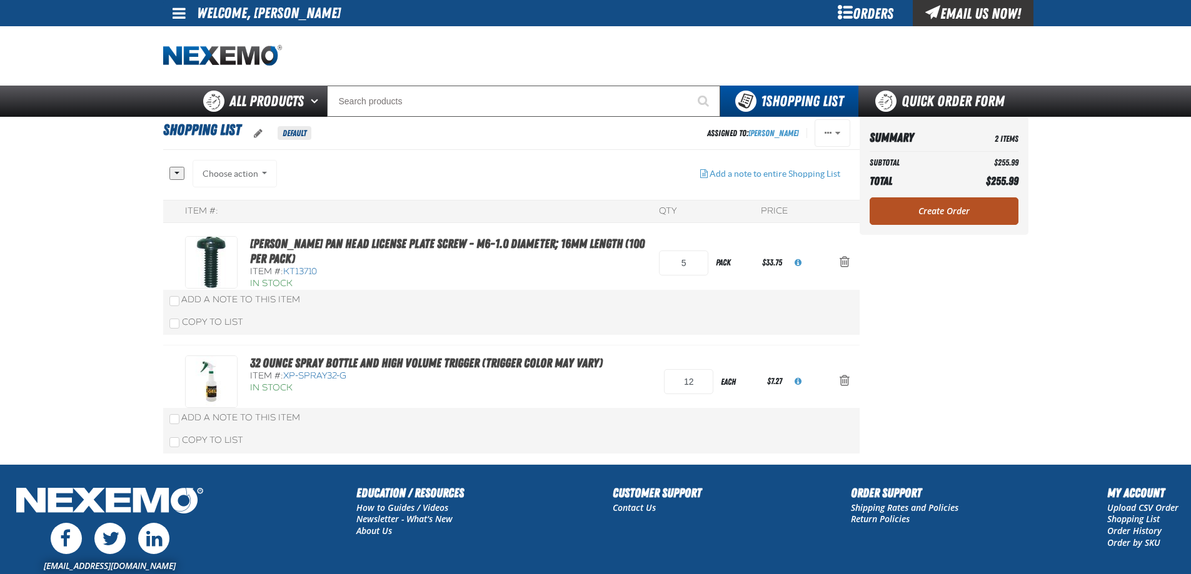
click at [915, 207] on link "Create Order" at bounding box center [944, 212] width 149 height 28
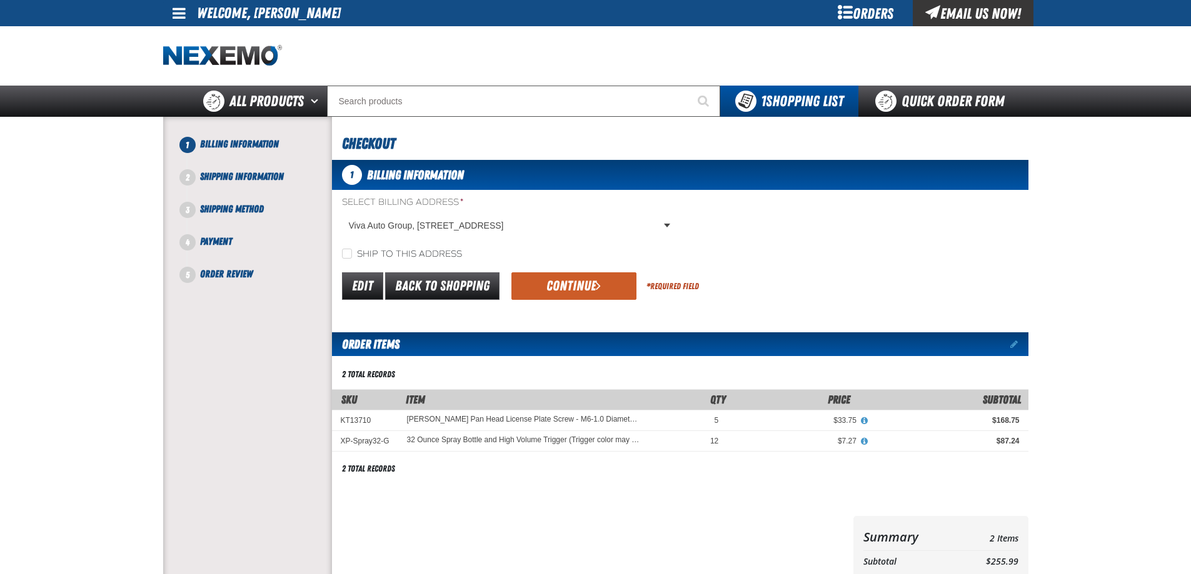
click at [550, 280] on button "Continue" at bounding box center [573, 287] width 125 height 28
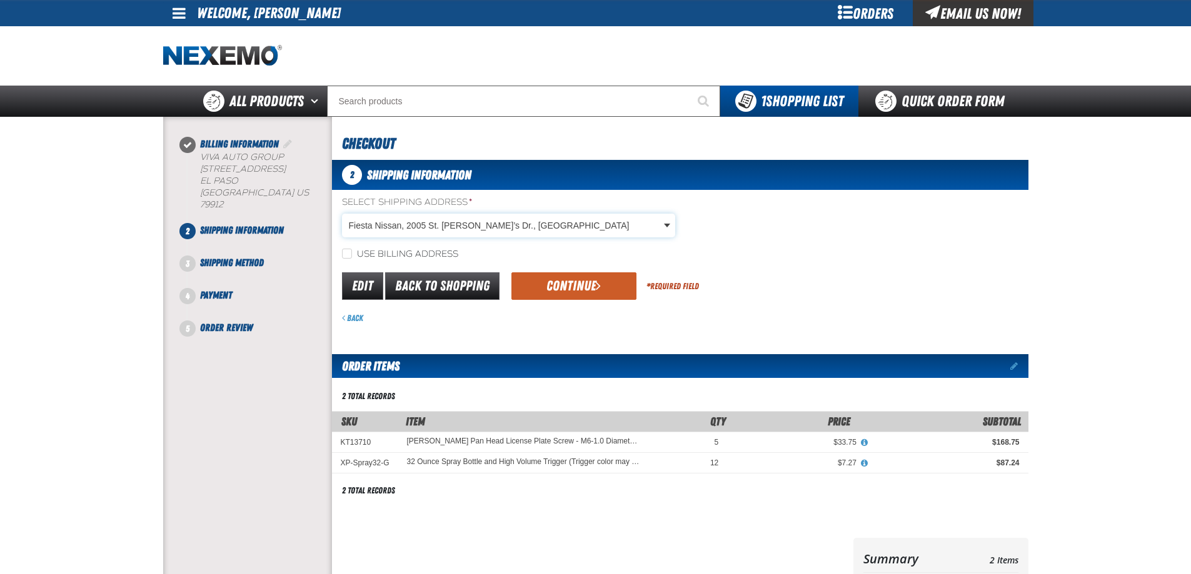
click at [419, 224] on body "Skip to Main Content Staging Site 5.1 Upgrade Site My Account My Account Suppor…" at bounding box center [595, 442] width 1191 height 884
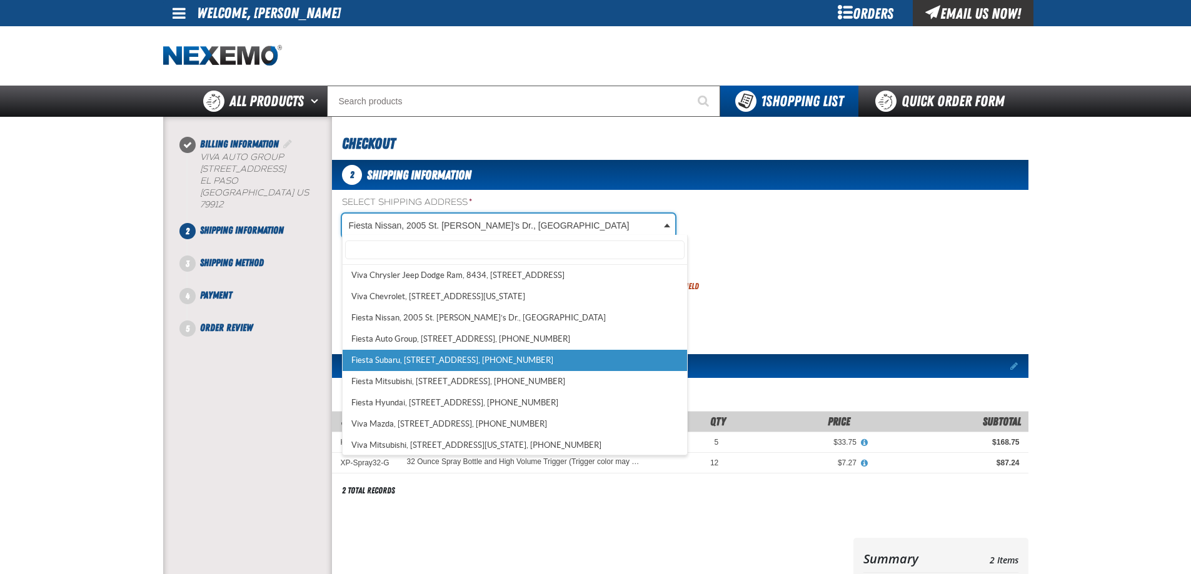
scroll to position [153, 0]
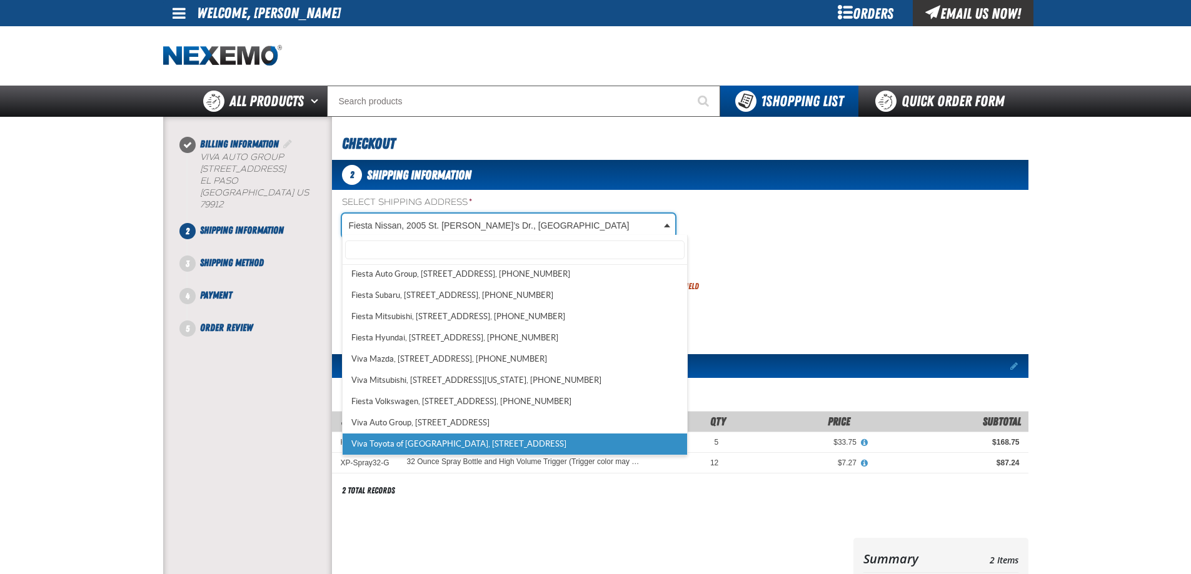
select select "a_484"
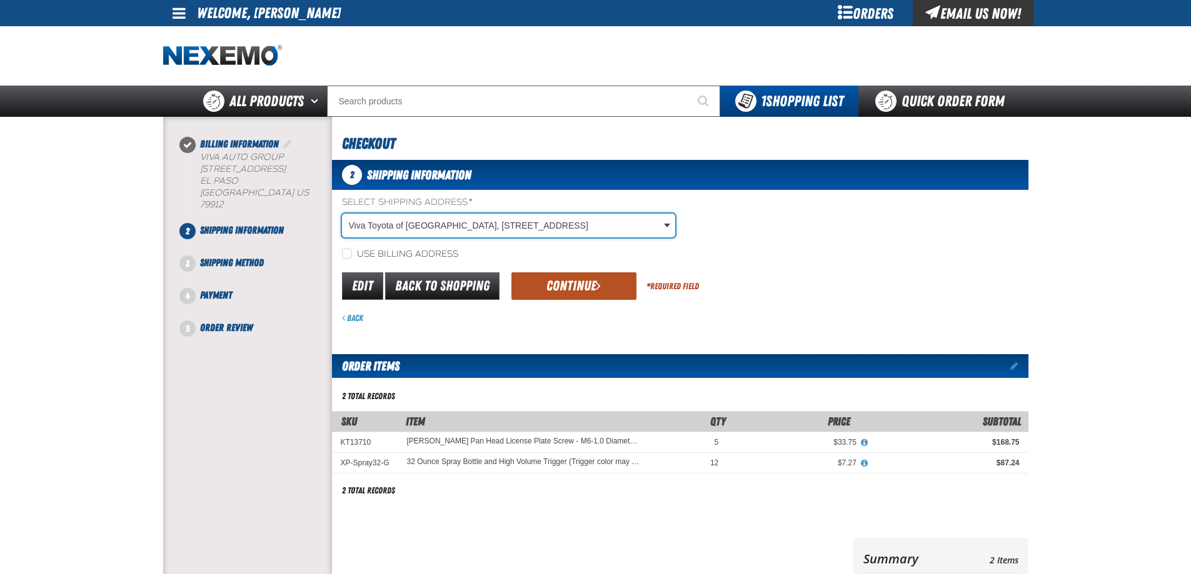
click at [553, 281] on button "Continue" at bounding box center [573, 287] width 125 height 28
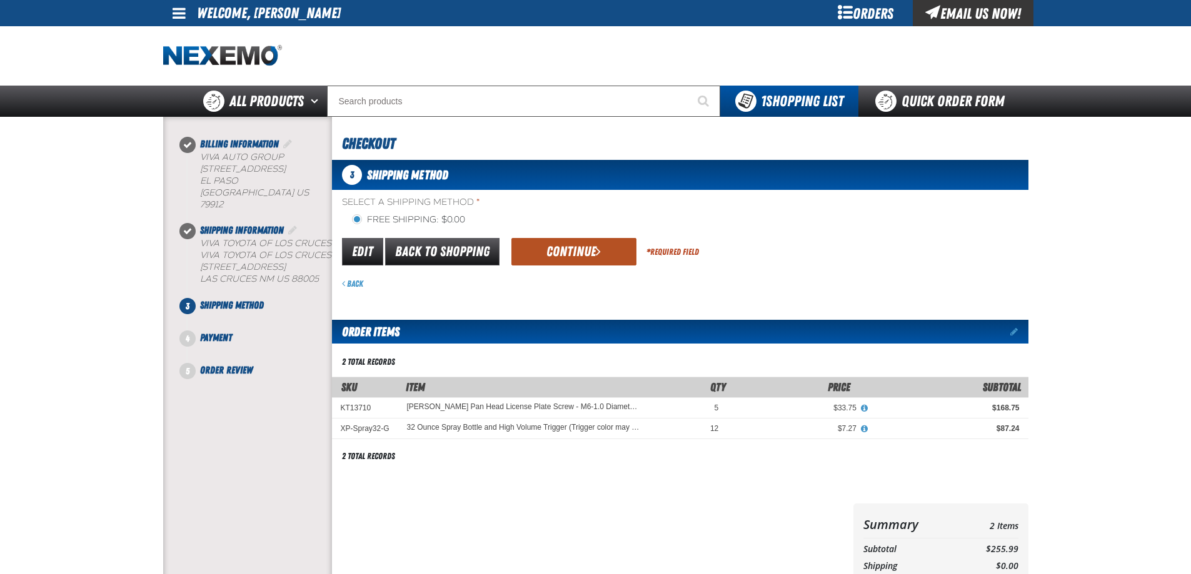
click at [556, 254] on button "Continue" at bounding box center [573, 252] width 125 height 28
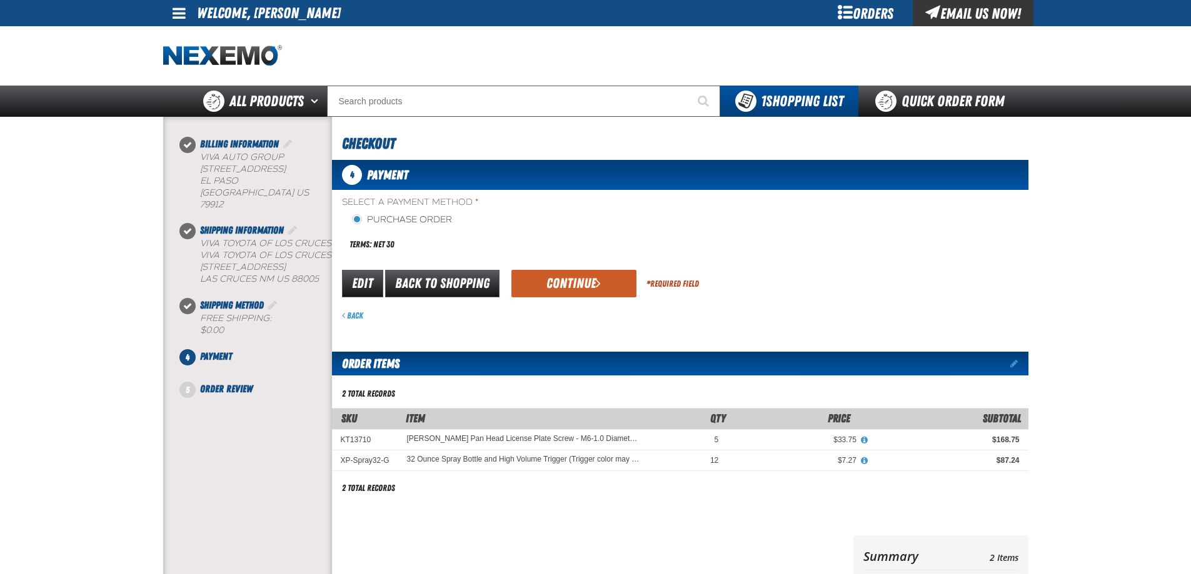
click at [555, 267] on div "Select a Payment Method * Purchase Order Terms: Net 30 payment_term_4" at bounding box center [680, 258] width 696 height 125
click at [555, 285] on button "Continue" at bounding box center [573, 284] width 125 height 28
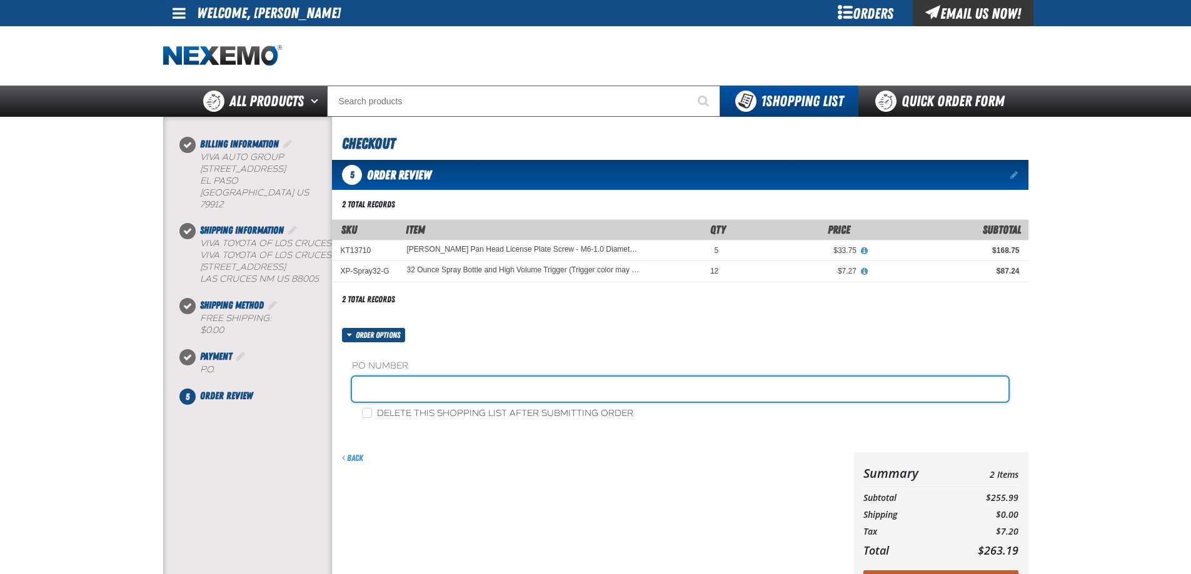
drag, startPoint x: 421, startPoint y: 389, endPoint x: 428, endPoint y: 387, distance: 7.9
click at [421, 389] on input "text" at bounding box center [680, 389] width 656 height 25
type input "2779"
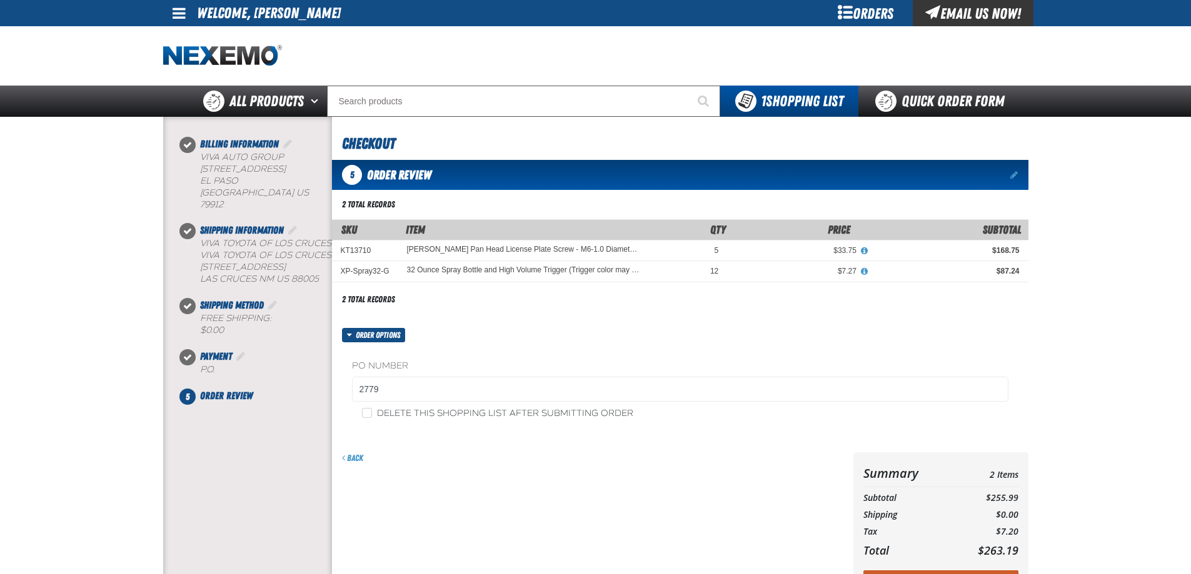
click at [427, 419] on label "Delete this shopping list after submitting order" at bounding box center [497, 414] width 271 height 12
click at [372, 418] on input "Delete this shopping list after submitting order" at bounding box center [367, 413] width 10 height 10
checkbox input "true"
click at [191, 439] on div "Billing Information Viva Auto Group TX" at bounding box center [247, 342] width 169 height 441
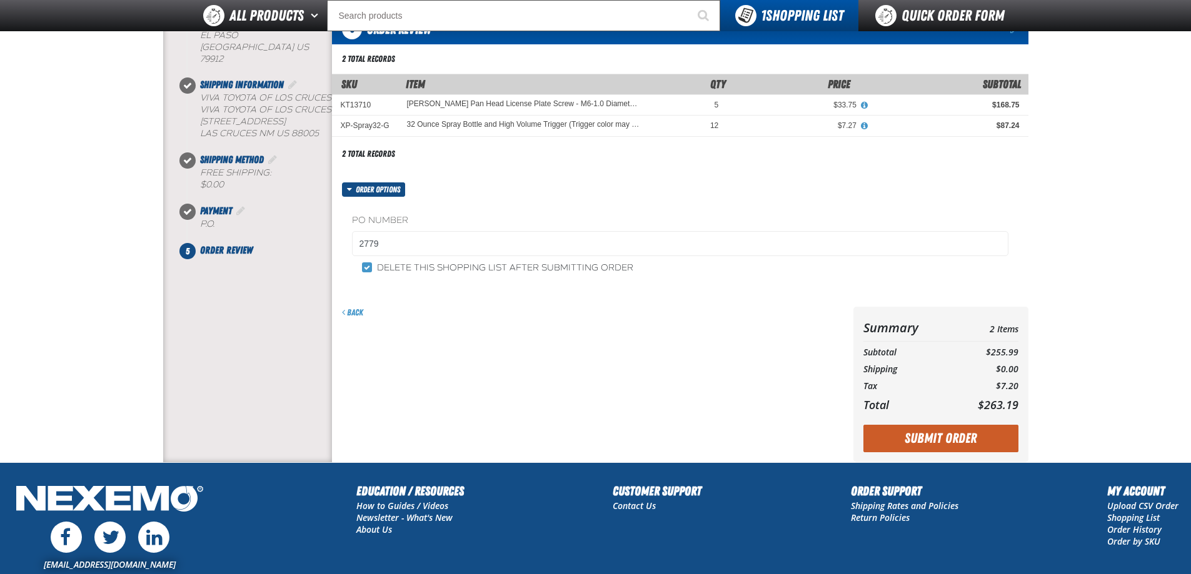
scroll to position [242, 0]
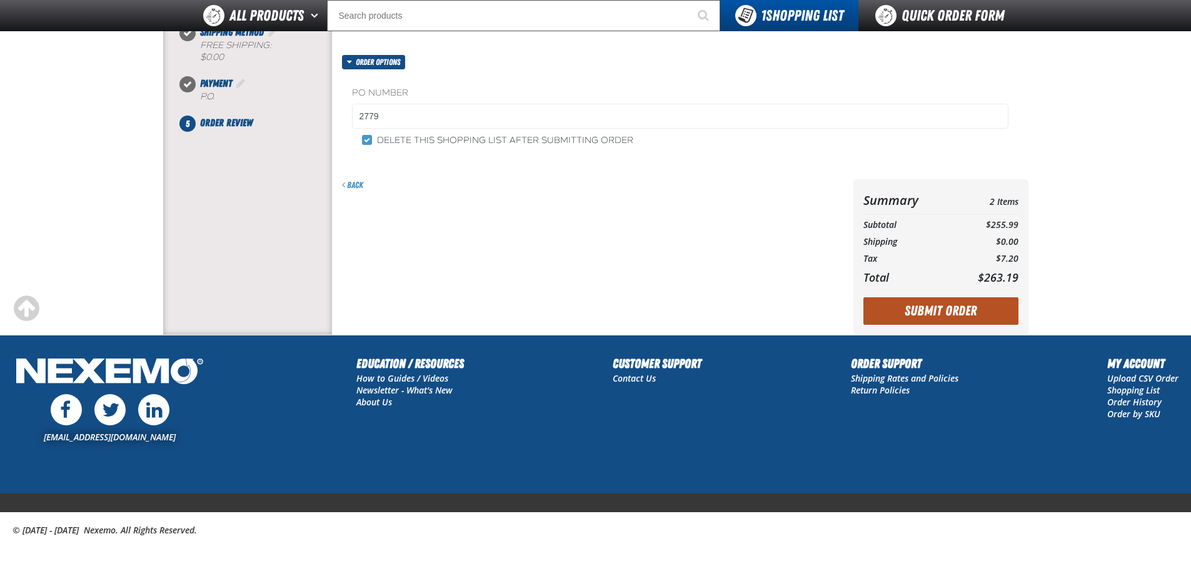
click at [910, 323] on button "Submit Order" at bounding box center [940, 312] width 155 height 28
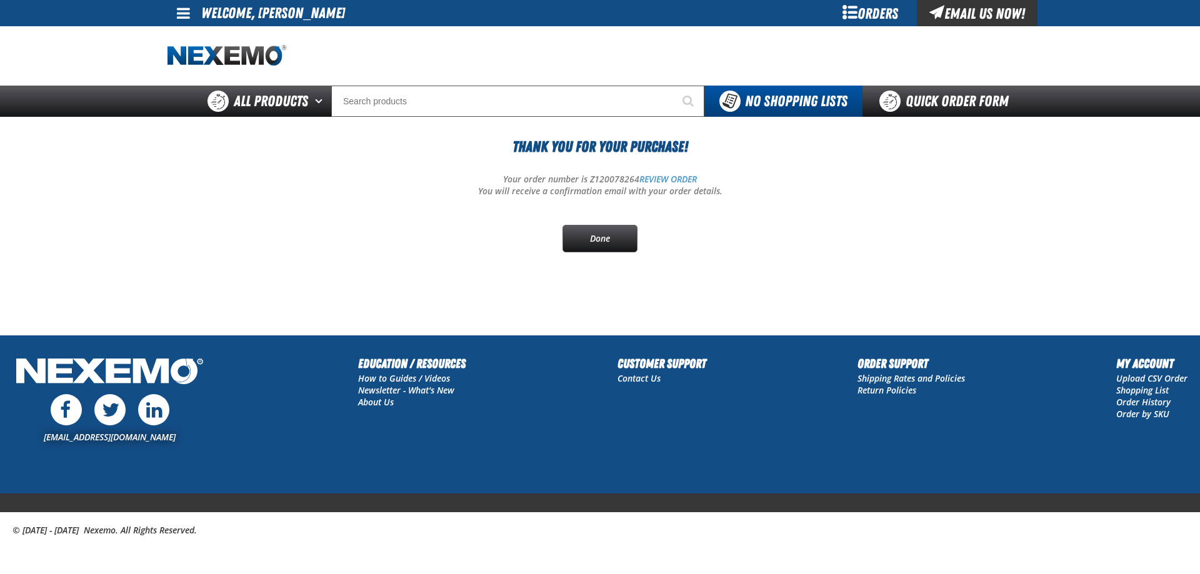
click at [667, 58] on div at bounding box center [600, 55] width 865 height 59
click at [666, 182] on link "REVIEW ORDER" at bounding box center [669, 179] width 58 height 12
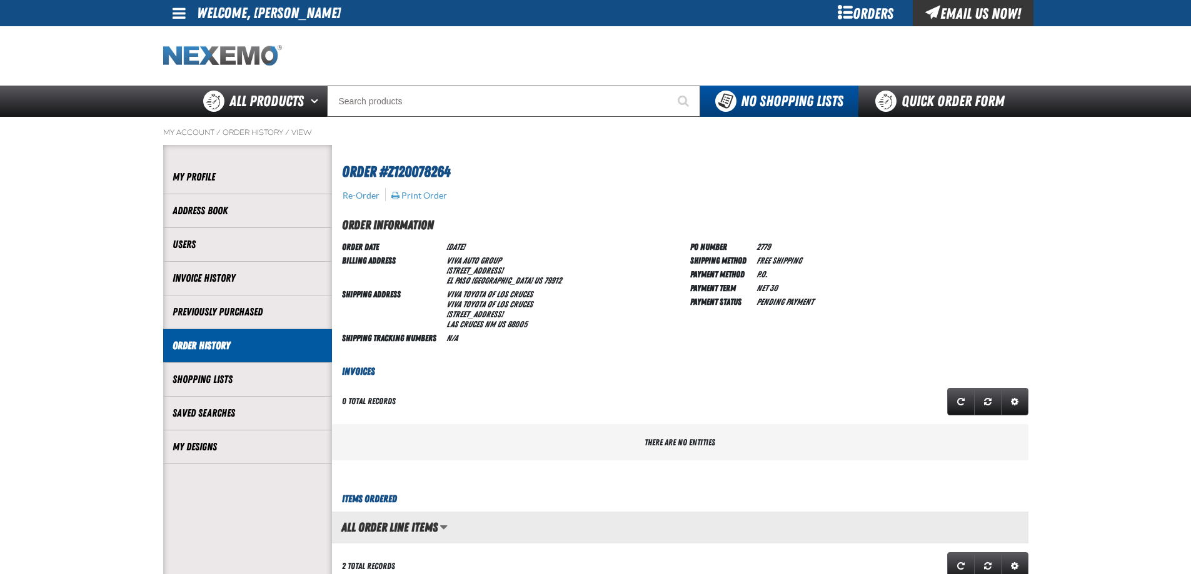
click at [244, 56] on img "Home" at bounding box center [222, 56] width 119 height 22
